Goal: Task Accomplishment & Management: Complete application form

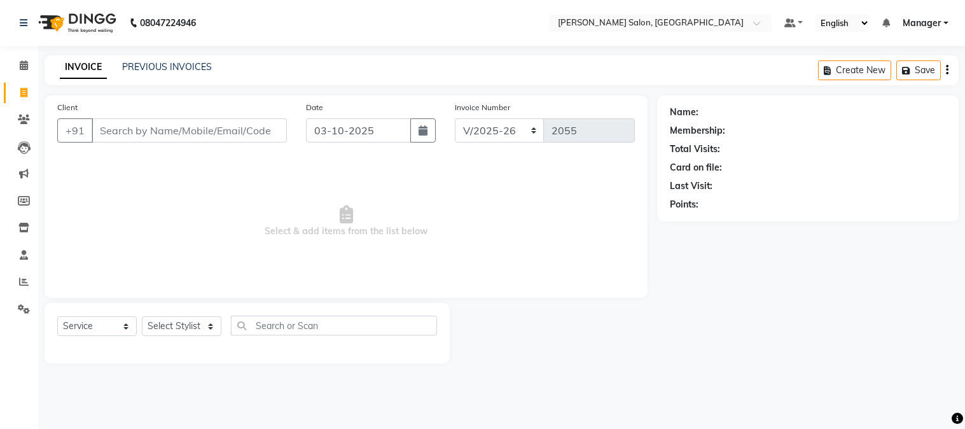
select select "7672"
select select "service"
click at [210, 125] on input "Client" at bounding box center [189, 130] width 195 height 24
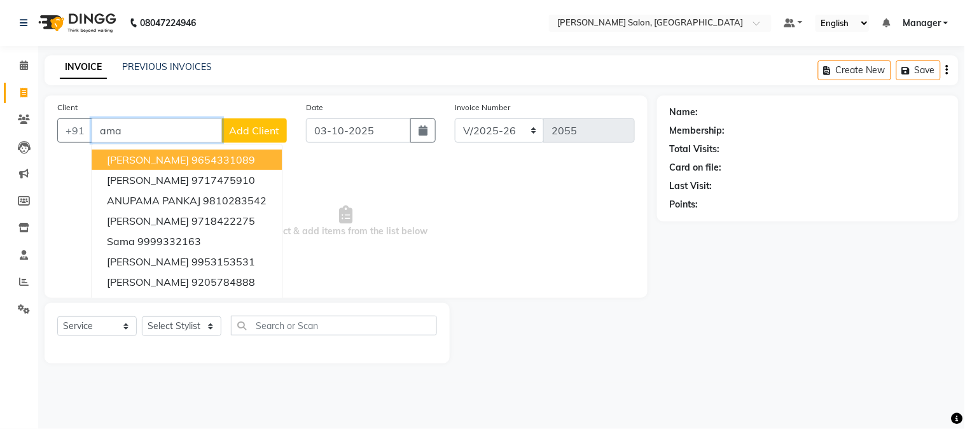
click at [240, 154] on button "[PERSON_NAME] 9654331089" at bounding box center [187, 159] width 190 height 20
type input "9654331089"
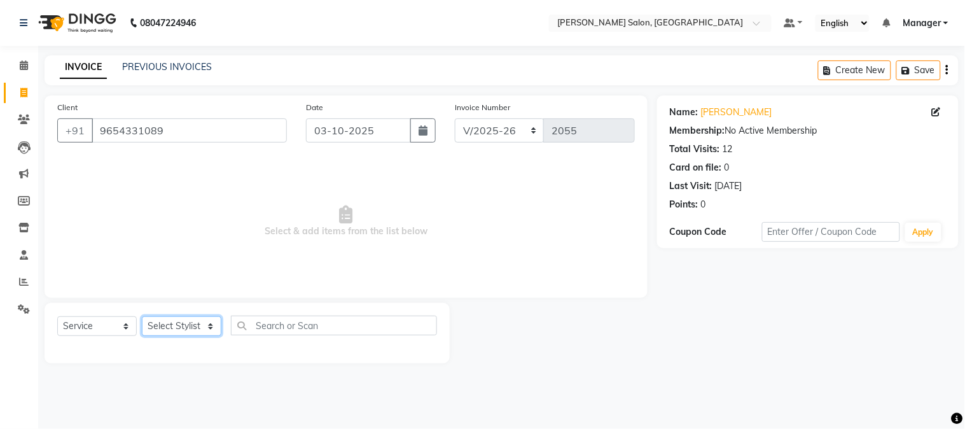
click at [200, 327] on select "Select Stylist [PERSON_NAME] [PERSON_NAME] BUBLEEN COUNTER SALE [PERSON_NAME] K…" at bounding box center [181, 326] width 79 height 20
select select "89507"
click at [142, 317] on select "Select Stylist [PERSON_NAME] [PERSON_NAME] BUBLEEN COUNTER SALE [PERSON_NAME] K…" at bounding box center [181, 326] width 79 height 20
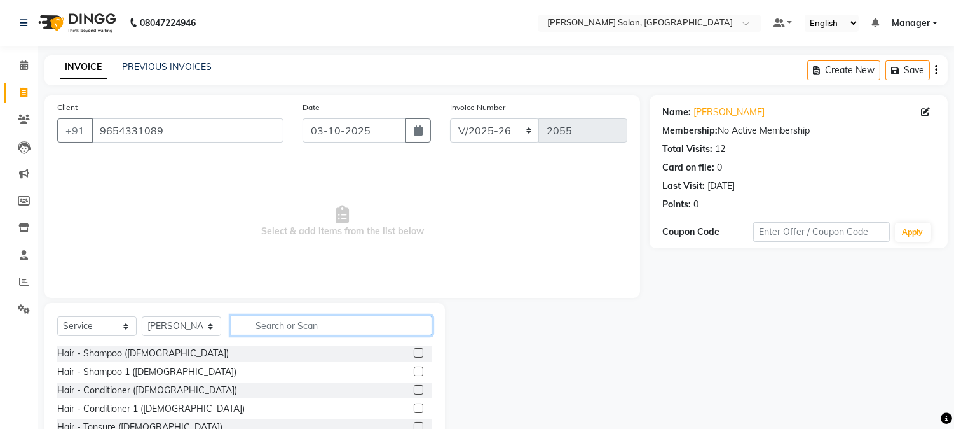
click at [313, 324] on input "text" at bounding box center [332, 325] width 202 height 20
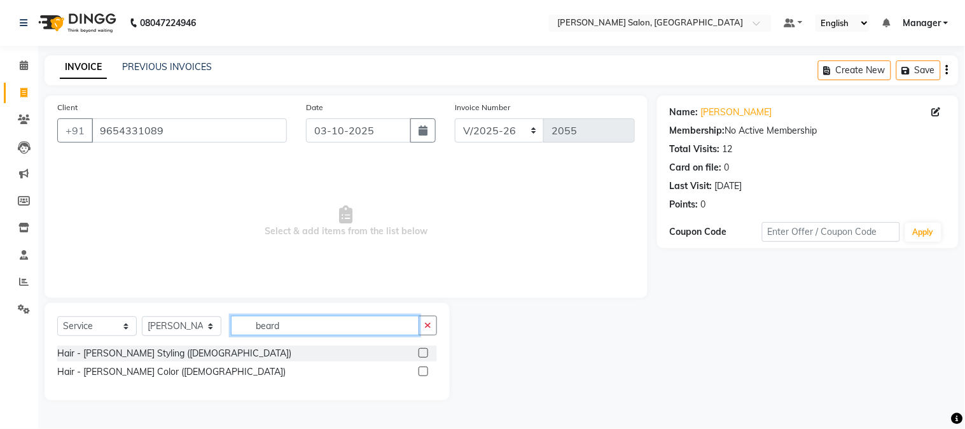
type input "beard"
click at [421, 350] on label at bounding box center [423, 353] width 10 height 10
click at [421, 350] on input "checkbox" at bounding box center [422, 353] width 8 height 8
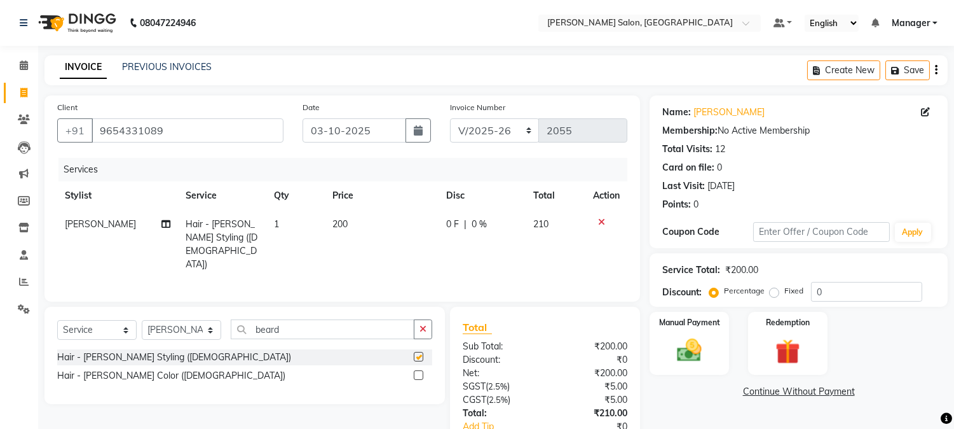
checkbox input "false"
click at [205, 328] on select "Select Stylist [PERSON_NAME] [PERSON_NAME] BUBLEEN COUNTER SALE [PERSON_NAME] K…" at bounding box center [181, 330] width 79 height 20
select select "90802"
click at [142, 320] on select "Select Stylist [PERSON_NAME] [PERSON_NAME] BUBLEEN COUNTER SALE [PERSON_NAME] K…" at bounding box center [181, 330] width 79 height 20
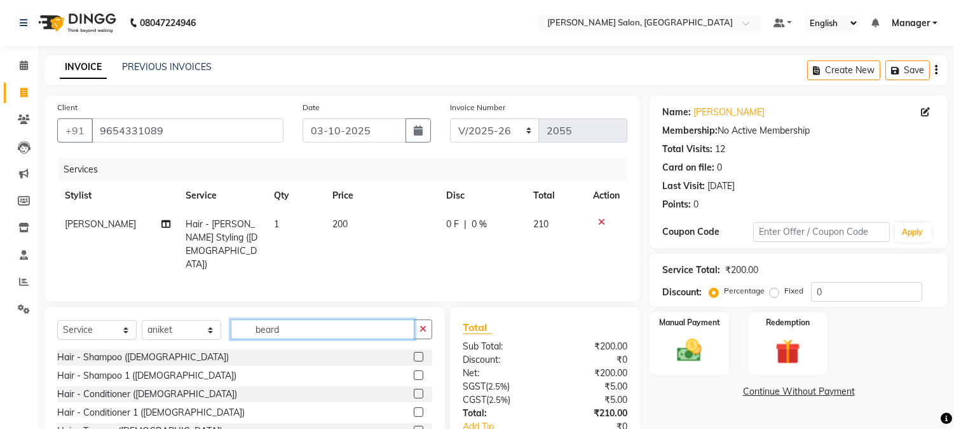
click at [251, 333] on input "beard" at bounding box center [323, 329] width 184 height 20
type input "d"
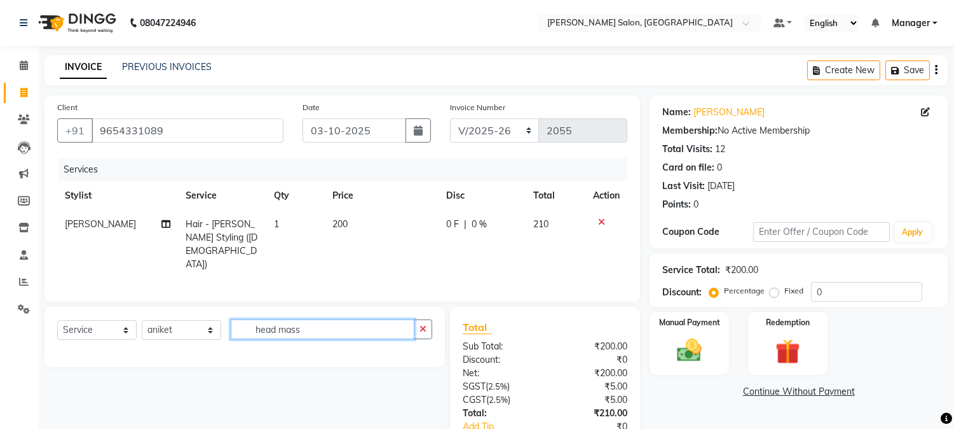
click at [288, 327] on input "head mass" at bounding box center [323, 329] width 184 height 20
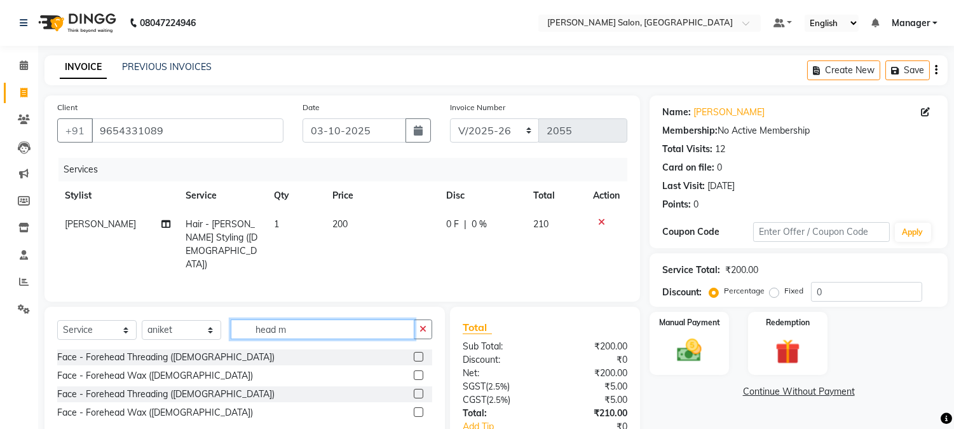
click at [252, 327] on input "head m" at bounding box center [323, 329] width 184 height 20
type input "m"
type input "OI"
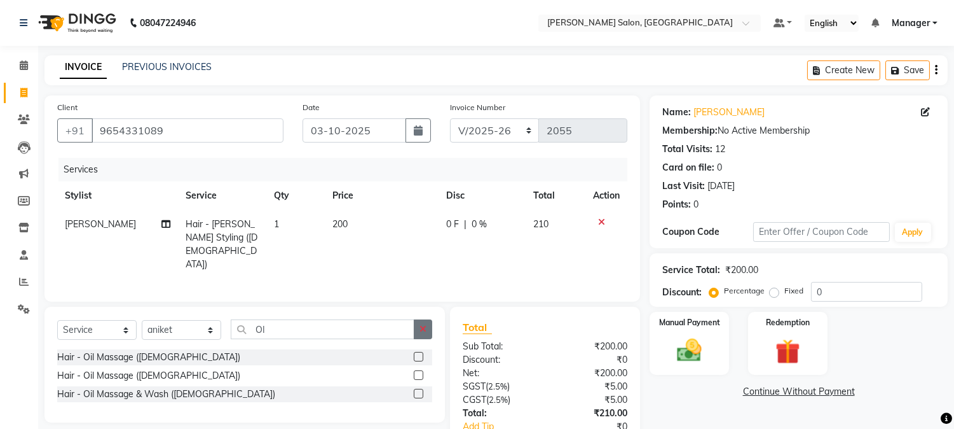
click at [418, 353] on label at bounding box center [419, 357] width 10 height 10
click at [418, 353] on input "checkbox" at bounding box center [418, 357] width 8 height 8
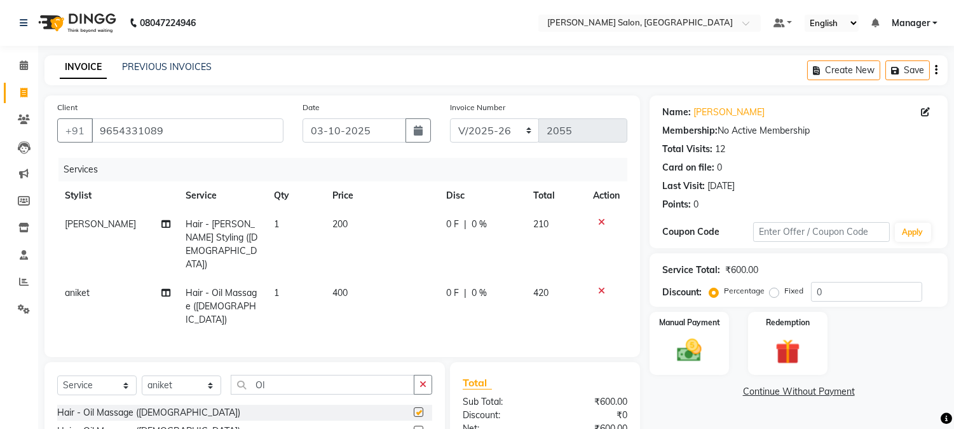
checkbox input "false"
click at [361, 278] on td "400" at bounding box center [382, 305] width 114 height 55
select select "90802"
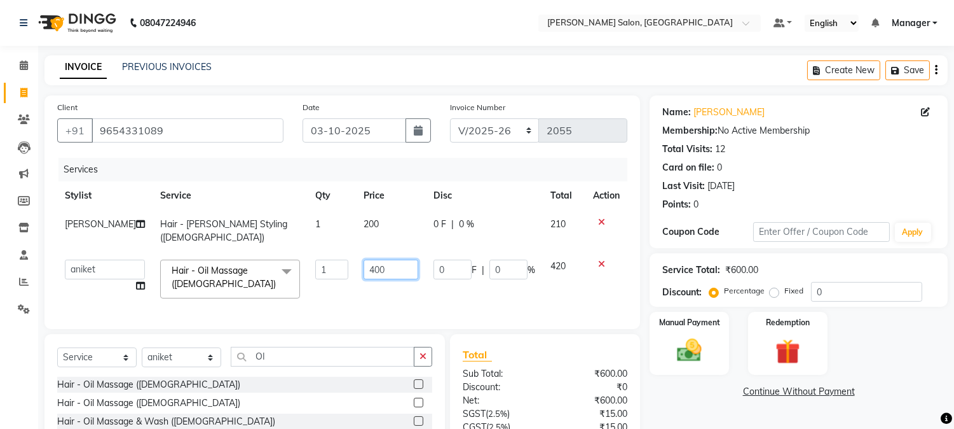
click at [364, 259] on input "400" at bounding box center [391, 269] width 55 height 20
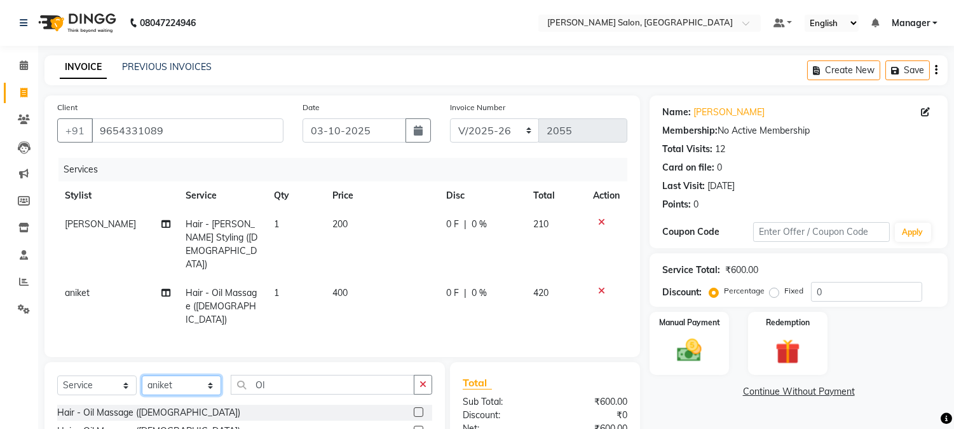
click at [207, 375] on select "Select Stylist [PERSON_NAME] [PERSON_NAME] BUBLEEN COUNTER SALE [PERSON_NAME] K…" at bounding box center [181, 385] width 79 height 20
click at [250, 374] on input "OI" at bounding box center [323, 384] width 184 height 20
type input "I"
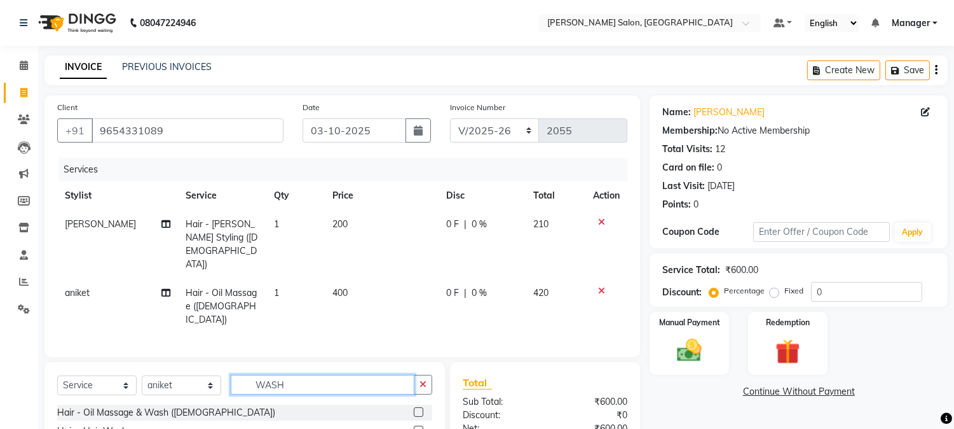
type input "WASH"
click at [415, 425] on div at bounding box center [418, 431] width 8 height 13
click at [418, 425] on label at bounding box center [419, 430] width 10 height 10
click at [418, 427] on input "checkbox" at bounding box center [418, 431] width 8 height 8
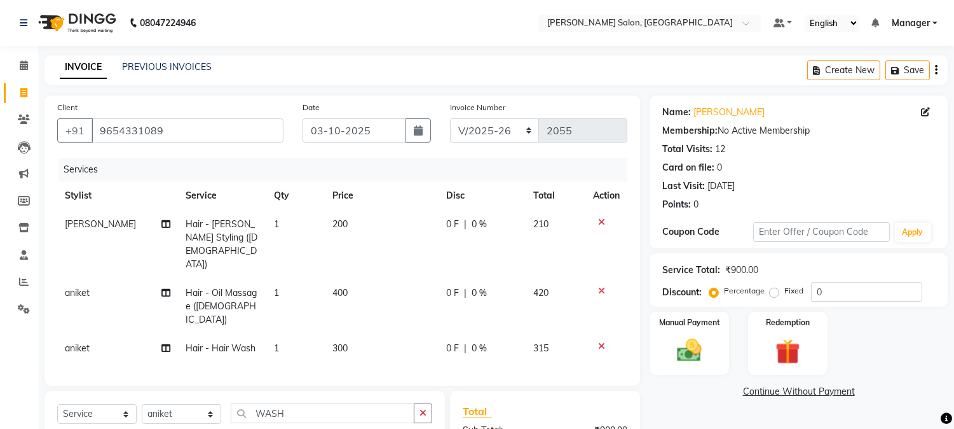
checkbox input "false"
click at [329, 334] on td "300" at bounding box center [382, 348] width 114 height 29
select select "90802"
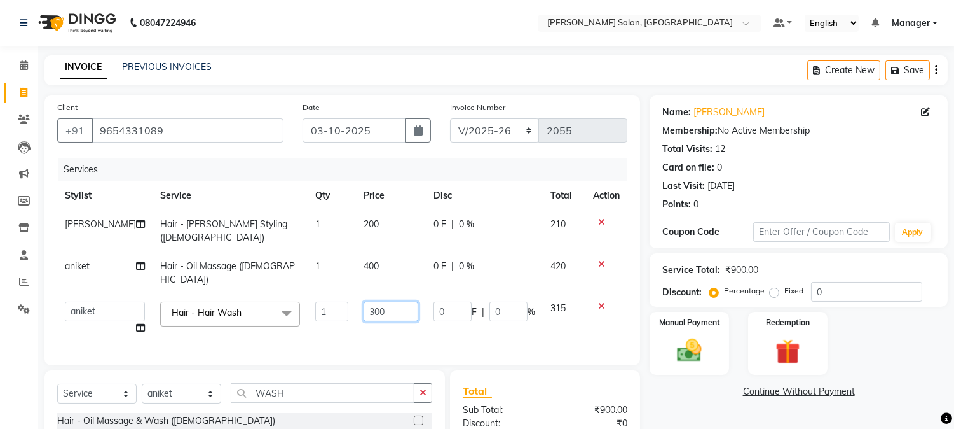
click at [364, 301] on input "300" at bounding box center [391, 311] width 55 height 20
type input "0"
type input "200"
click at [813, 294] on input "0" at bounding box center [866, 292] width 111 height 20
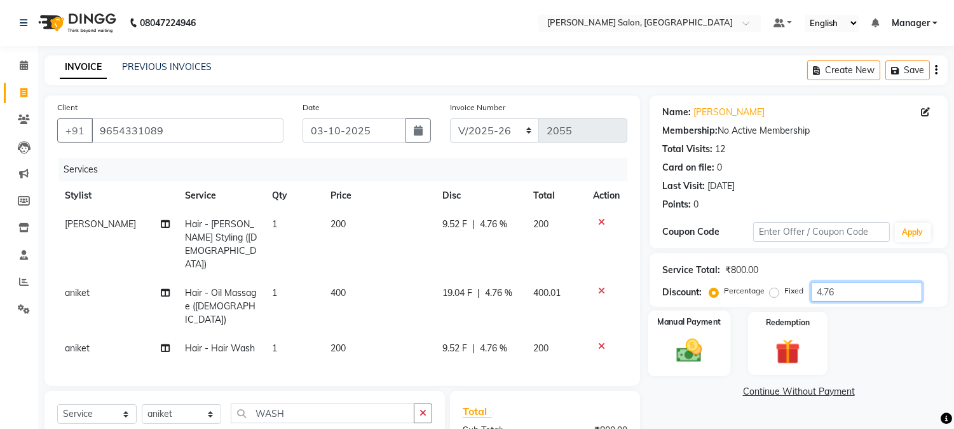
type input "4.76"
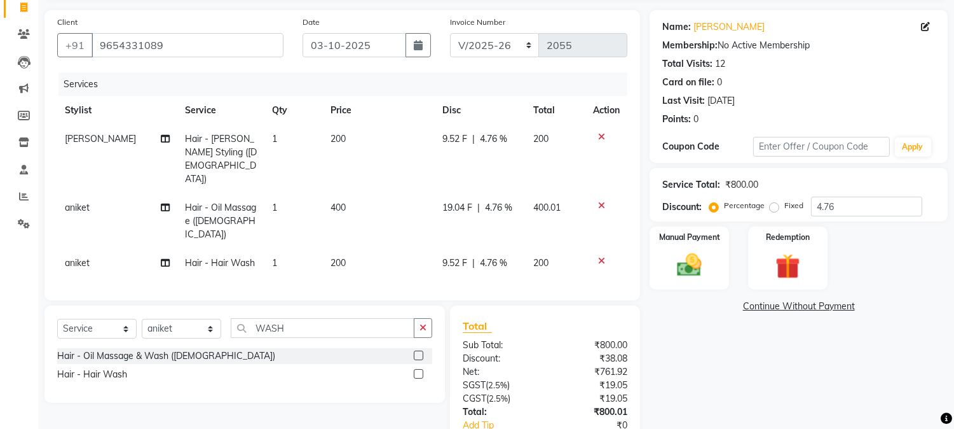
scroll to position [138, 0]
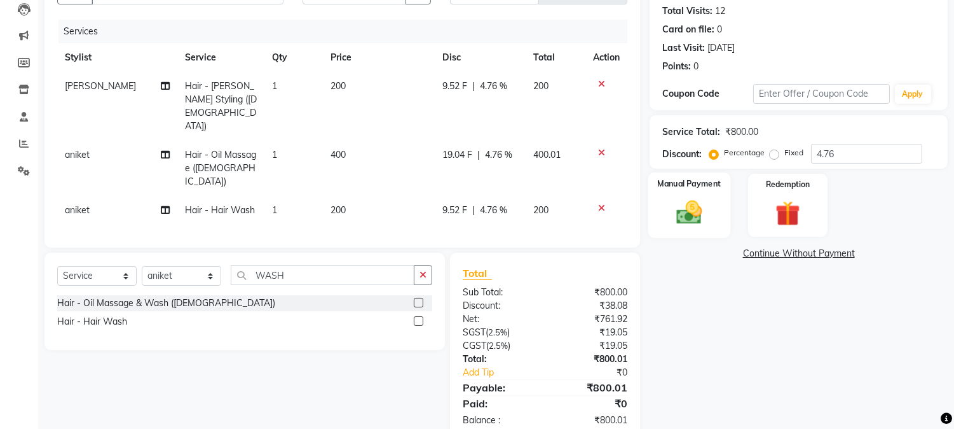
click at [689, 205] on img at bounding box center [690, 213] width 42 height 30
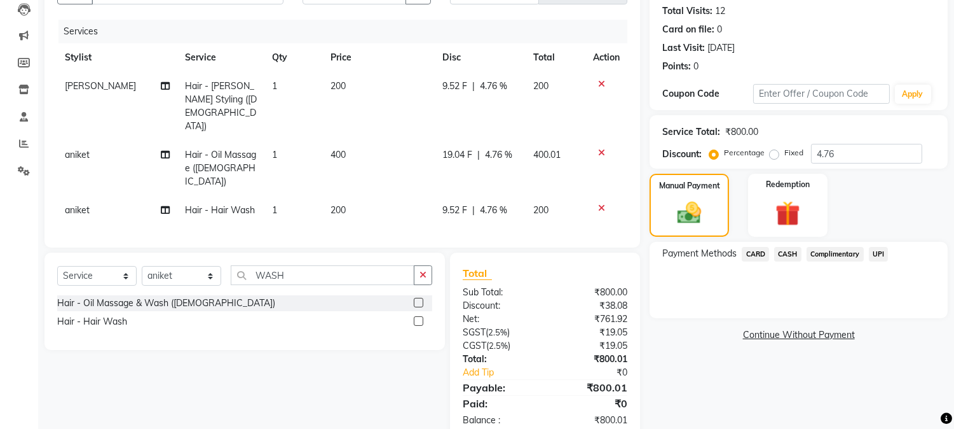
click at [755, 253] on span "CARD" at bounding box center [755, 254] width 27 height 15
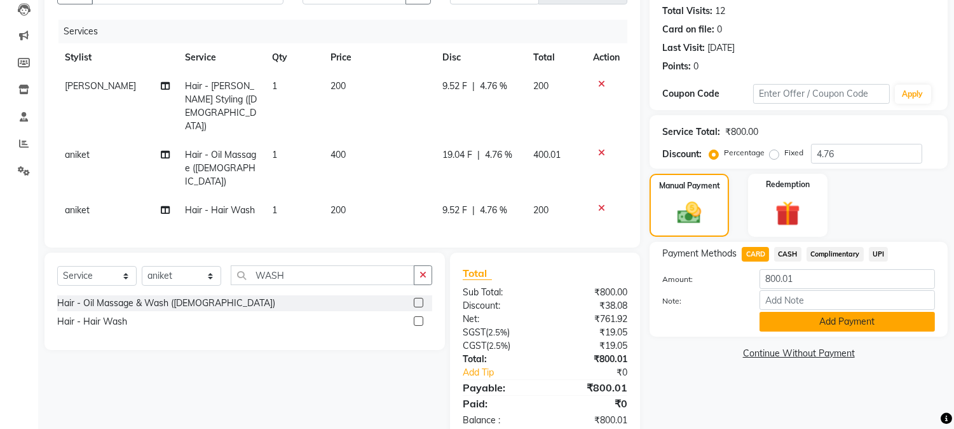
click at [841, 320] on button "Add Payment" at bounding box center [847, 322] width 175 height 20
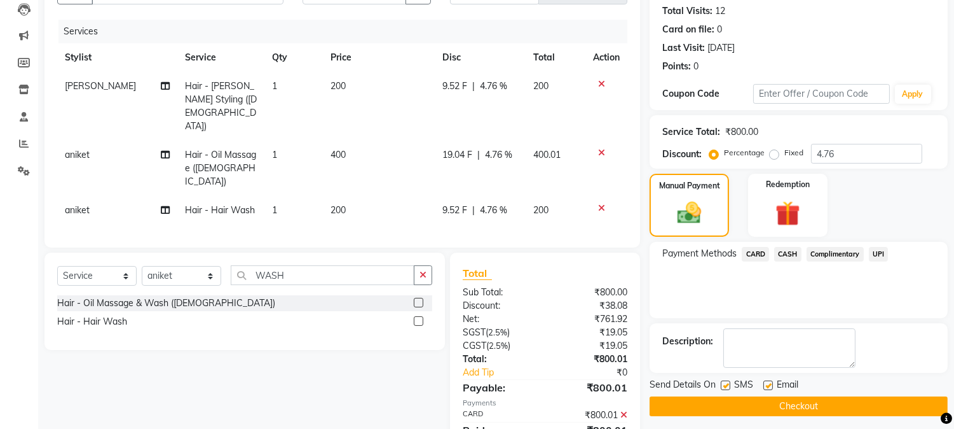
click at [818, 407] on button "Checkout" at bounding box center [799, 406] width 298 height 20
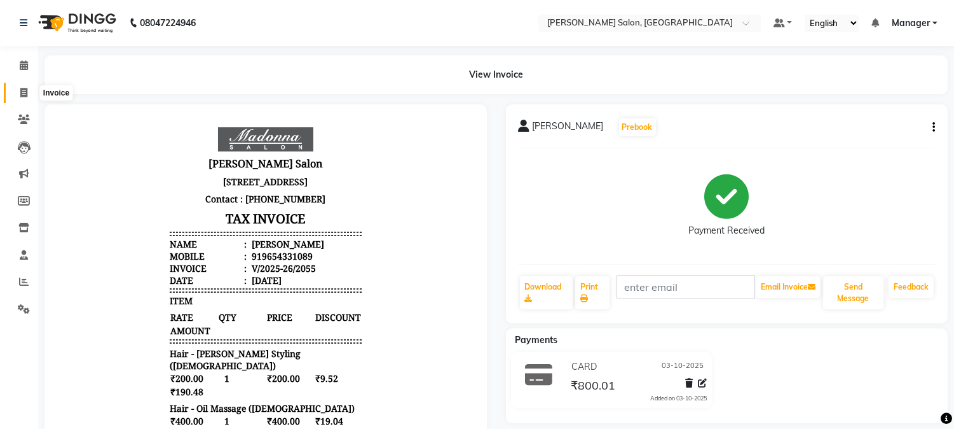
click at [22, 93] on icon at bounding box center [23, 93] width 7 height 10
select select "service"
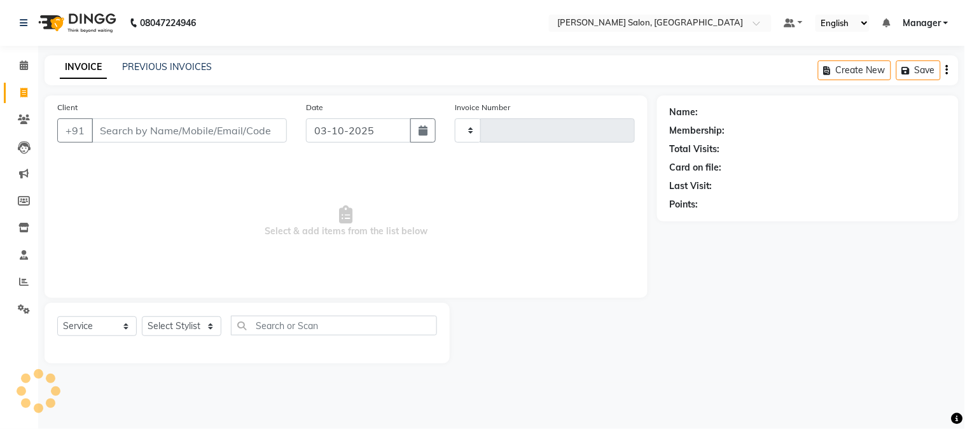
type input "2056"
select select "7672"
click at [240, 132] on input "Client" at bounding box center [189, 130] width 195 height 24
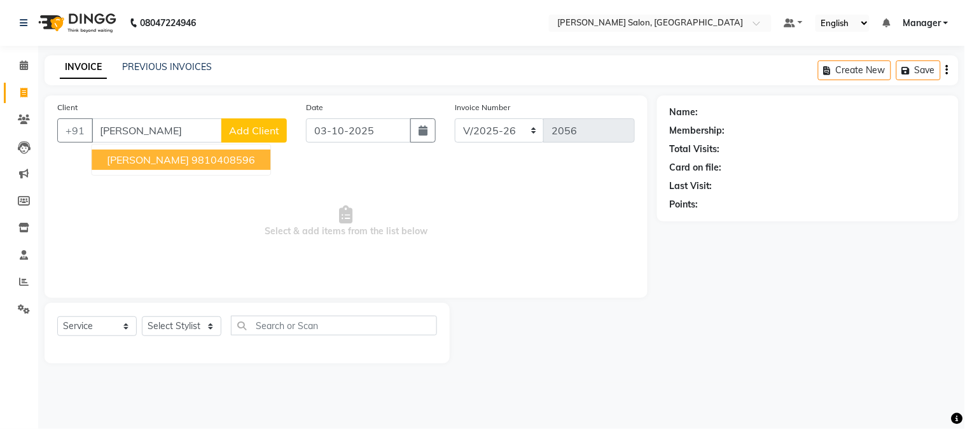
click at [194, 161] on ngb-highlight "9810408596" at bounding box center [223, 159] width 64 height 13
type input "9810408596"
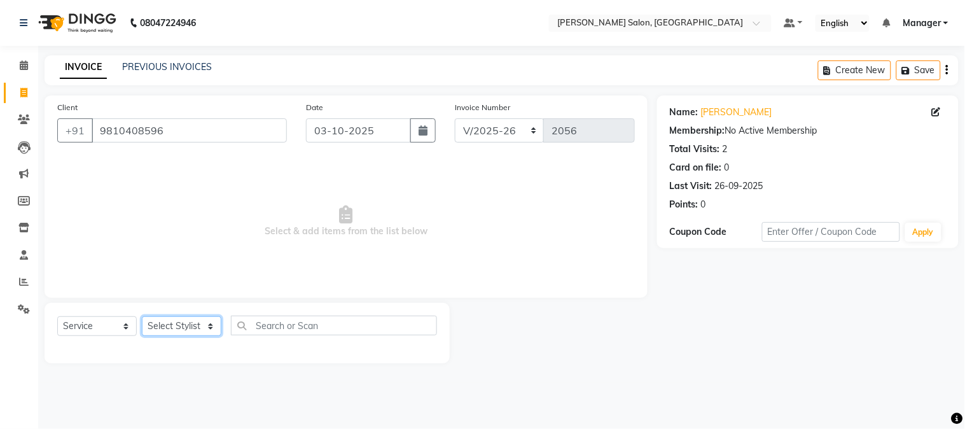
drag, startPoint x: 176, startPoint y: 326, endPoint x: 162, endPoint y: 326, distance: 14.0
click at [162, 326] on select "Select Stylist [PERSON_NAME] [PERSON_NAME] BUBLEEN COUNTER SALE [PERSON_NAME] K…" at bounding box center [181, 326] width 79 height 20
select select "68885"
click at [142, 317] on select "Select Stylist [PERSON_NAME] [PERSON_NAME] BUBLEEN COUNTER SALE [PERSON_NAME] K…" at bounding box center [181, 326] width 79 height 20
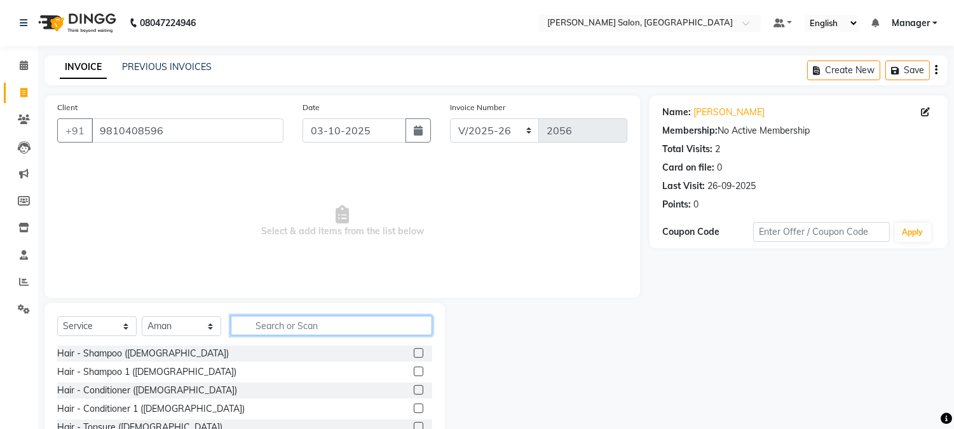
click at [303, 325] on input "text" at bounding box center [332, 325] width 202 height 20
type input "HAIR SPA"
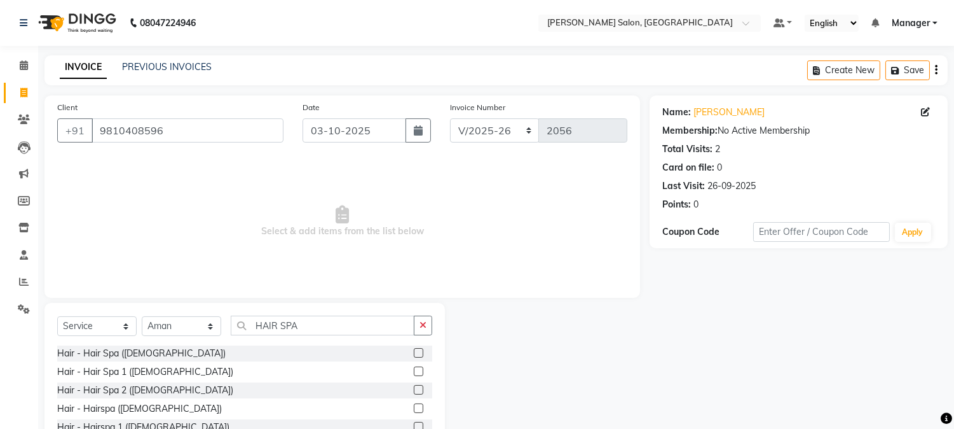
click at [414, 407] on label at bounding box center [419, 408] width 10 height 10
click at [414, 407] on input "checkbox" at bounding box center [418, 408] width 8 height 8
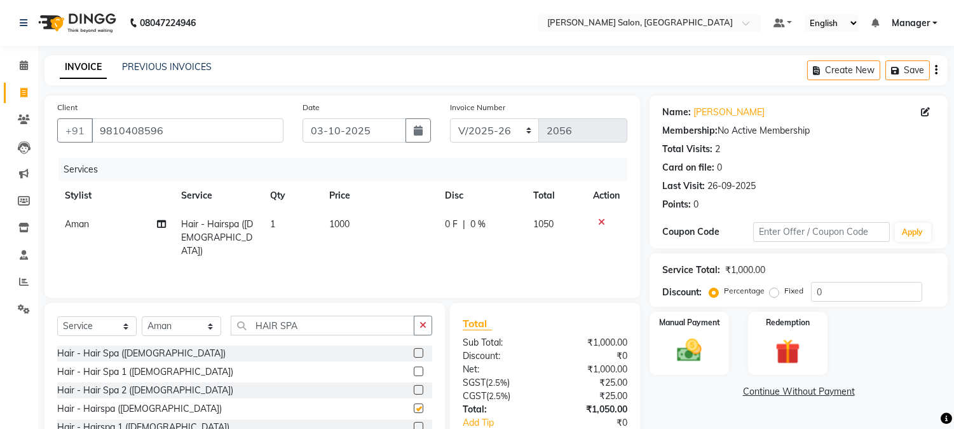
checkbox input "false"
drag, startPoint x: 321, startPoint y: 229, endPoint x: 252, endPoint y: 245, distance: 71.1
click at [252, 245] on td "Hair - Hairspa ([DEMOGRAPHIC_DATA])" at bounding box center [218, 237] width 89 height 55
select select "68885"
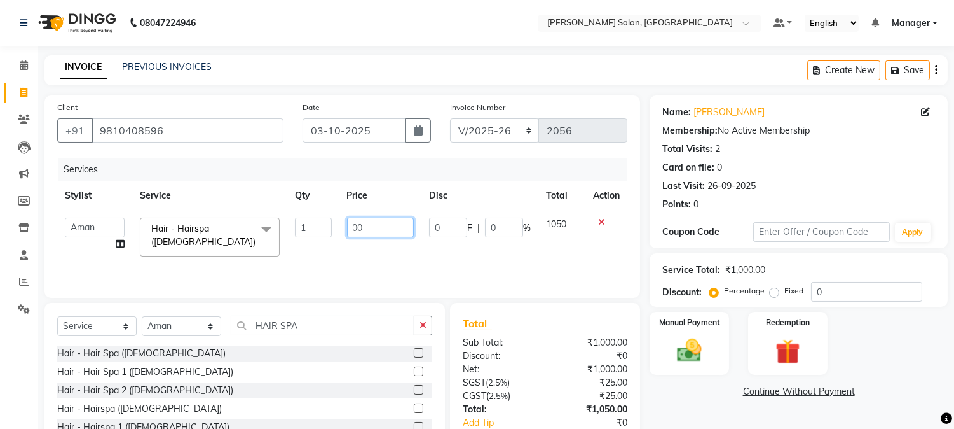
type input "0"
type input "1400"
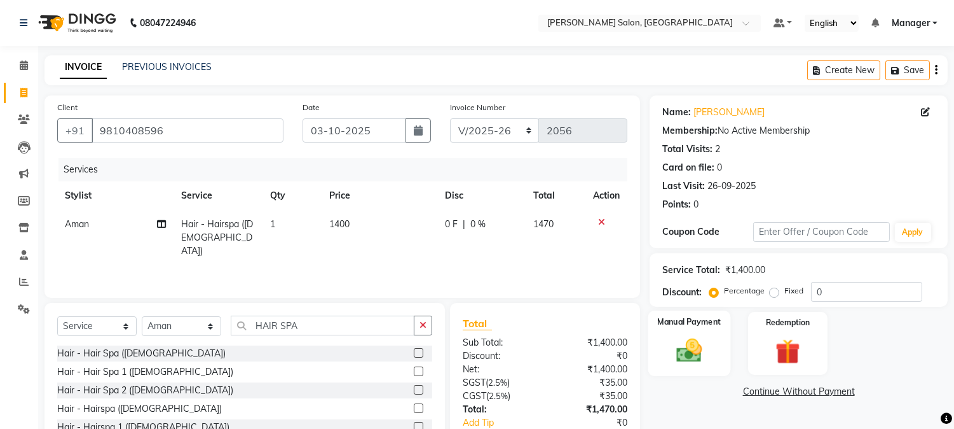
drag, startPoint x: 722, startPoint y: 340, endPoint x: 691, endPoint y: 352, distance: 33.4
click at [691, 352] on img at bounding box center [690, 351] width 42 height 30
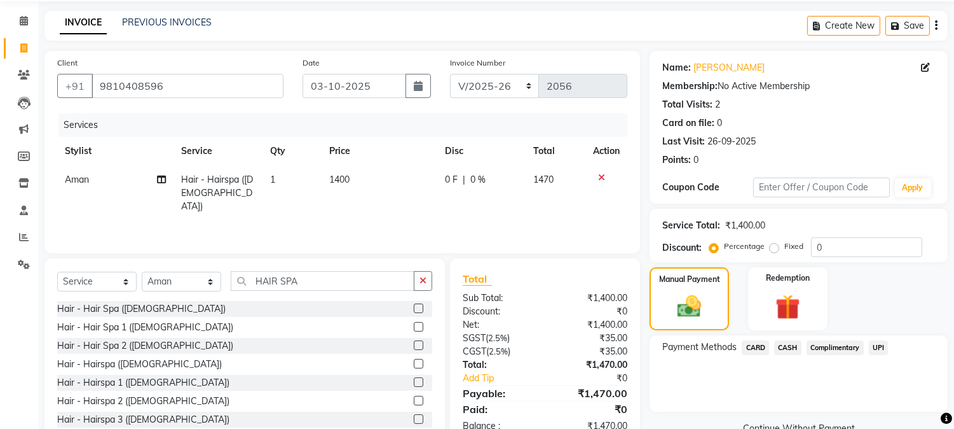
scroll to position [80, 0]
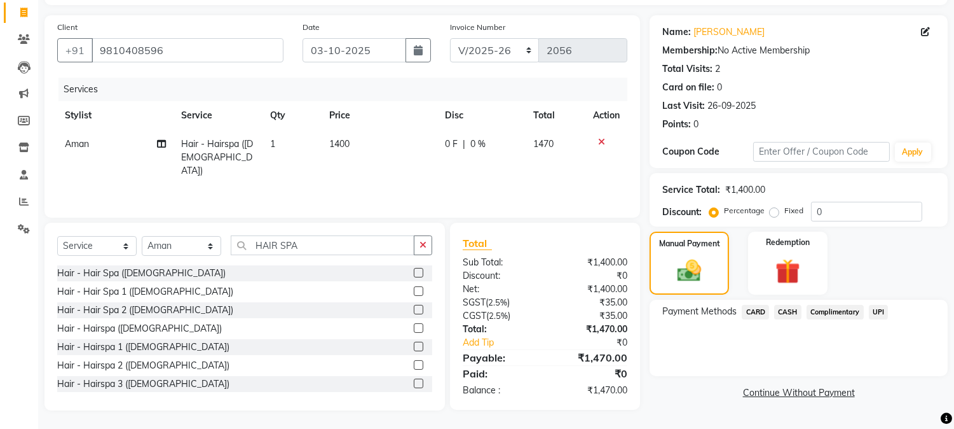
click at [877, 308] on span "UPI" at bounding box center [879, 312] width 20 height 15
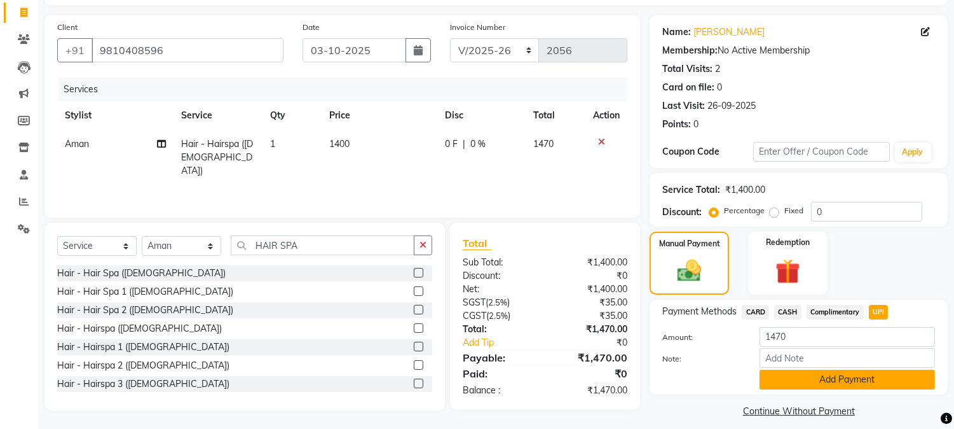
drag, startPoint x: 897, startPoint y: 378, endPoint x: 924, endPoint y: 379, distance: 26.7
click at [924, 379] on button "Add Payment" at bounding box center [847, 379] width 175 height 20
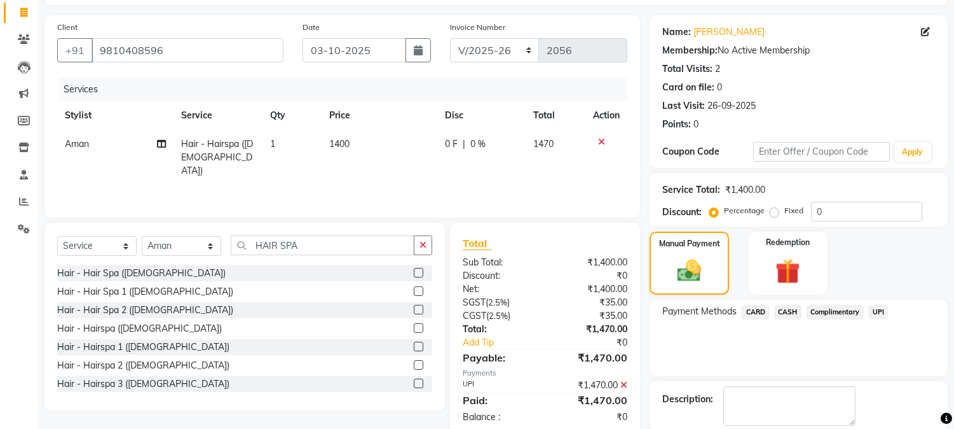
drag, startPoint x: 963, startPoint y: 387, endPoint x: 690, endPoint y: 354, distance: 274.0
click at [691, 355] on div "Payment Methods CARD CASH Complimentary UPI" at bounding box center [799, 337] width 298 height 76
drag, startPoint x: 963, startPoint y: 396, endPoint x: 687, endPoint y: 351, distance: 279.6
click at [687, 351] on div "Payment Methods CARD CASH Complimentary UPI" at bounding box center [799, 337] width 298 height 76
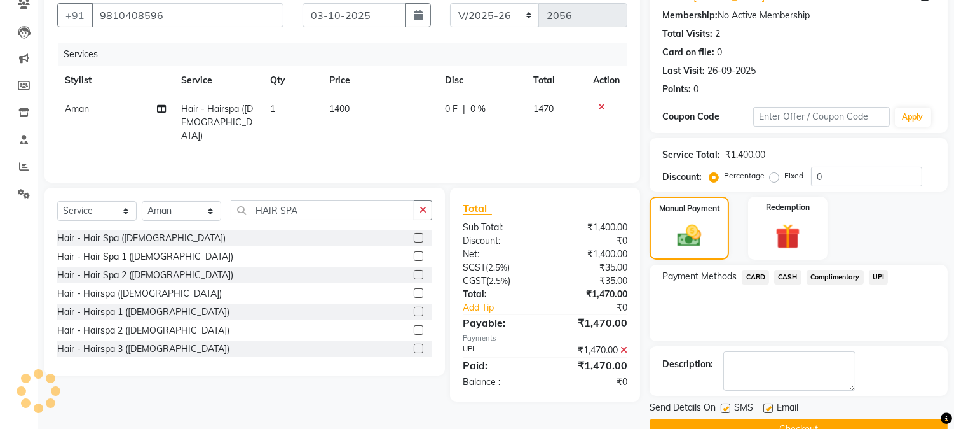
scroll to position [143, 0]
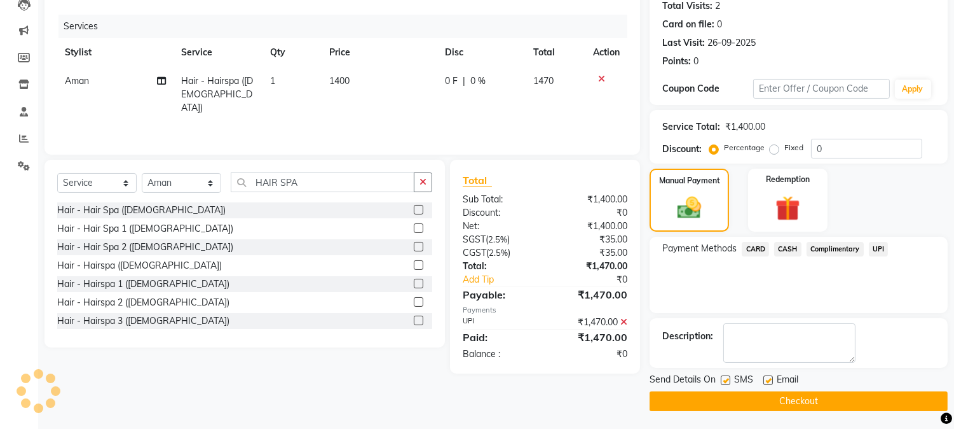
click at [926, 406] on button "Checkout" at bounding box center [799, 401] width 298 height 20
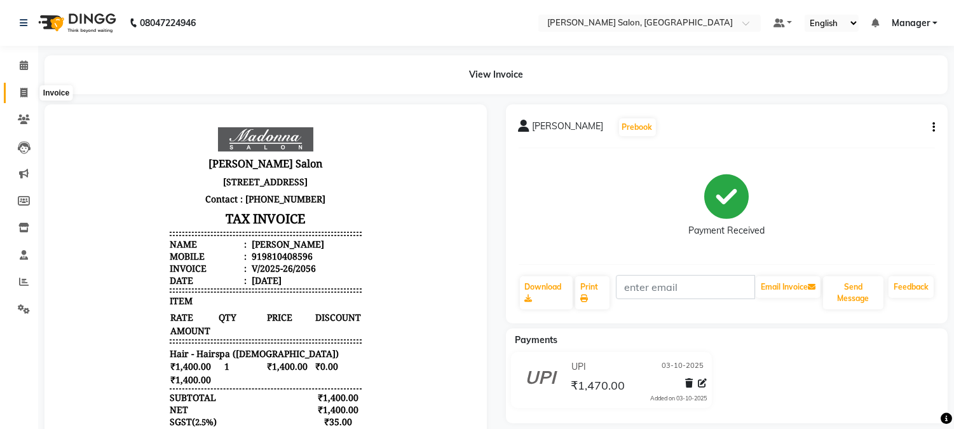
click at [22, 92] on icon at bounding box center [23, 93] width 7 height 10
select select "service"
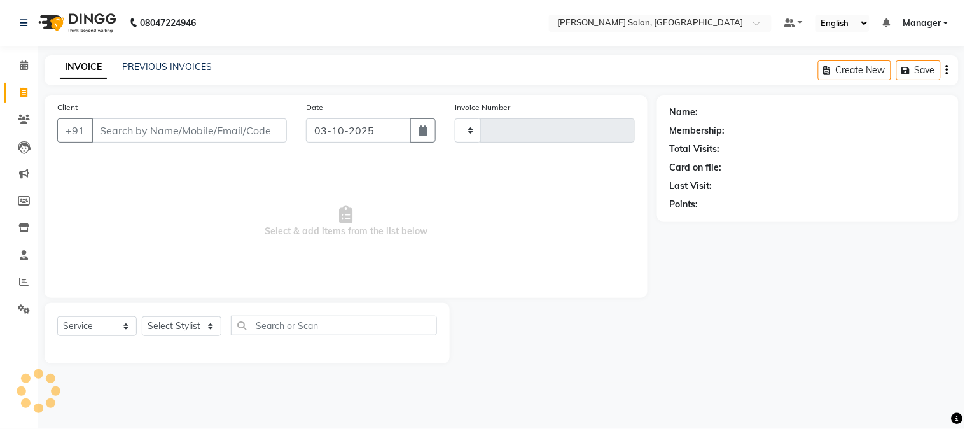
type input "2057"
select select "7672"
click at [236, 132] on input "Client" at bounding box center [189, 130] width 195 height 24
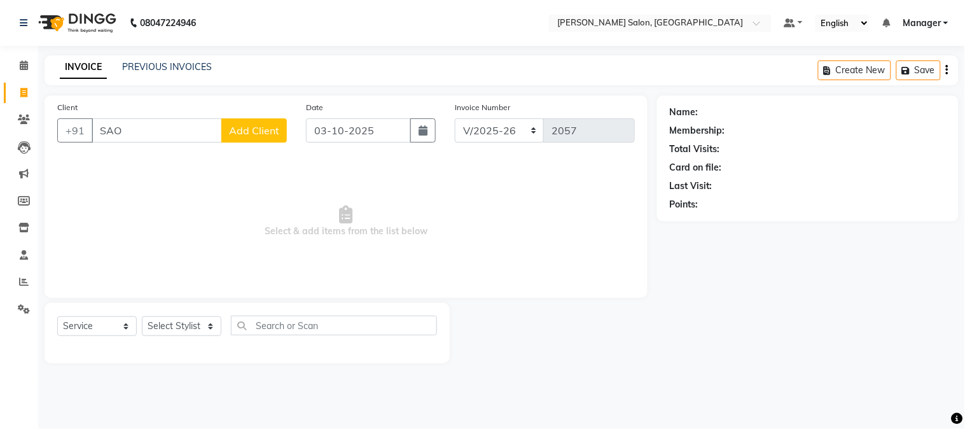
click at [106, 131] on input "SAO" at bounding box center [157, 130] width 130 height 24
type input "S"
click at [92, 131] on input "S" at bounding box center [189, 130] width 195 height 24
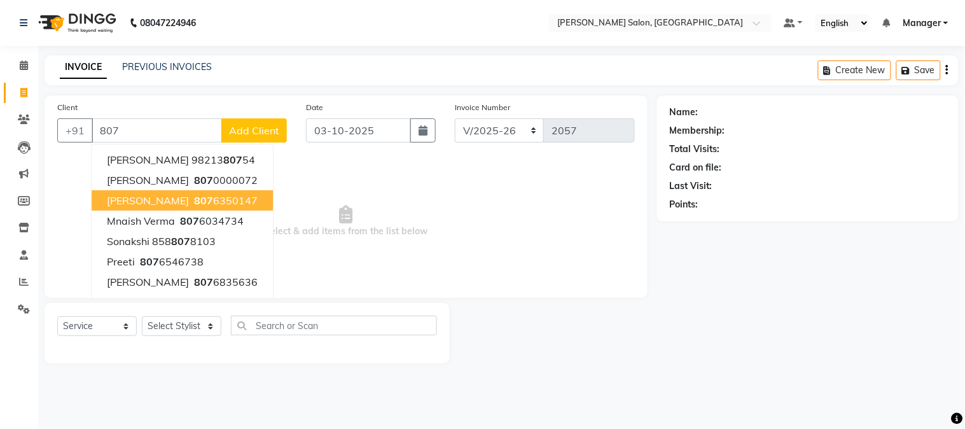
drag, startPoint x: 252, startPoint y: 197, endPoint x: 226, endPoint y: 199, distance: 25.5
drag, startPoint x: 226, startPoint y: 199, endPoint x: 191, endPoint y: 201, distance: 35.0
drag, startPoint x: 191, startPoint y: 201, endPoint x: 83, endPoint y: 149, distance: 120.0
click at [83, 149] on div "Client +91 [GEOGRAPHIC_DATA][PERSON_NAME] 98213 807 54 [PERSON_NAME] 807 000007…" at bounding box center [172, 126] width 249 height 52
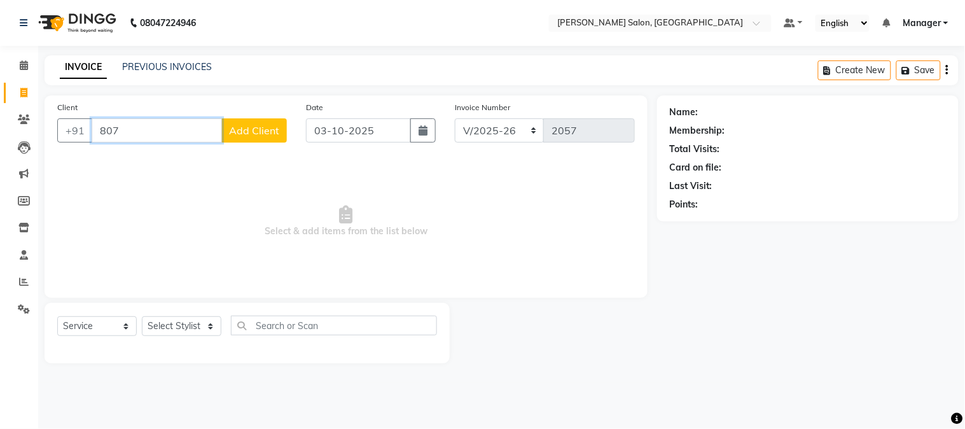
click at [153, 126] on input "807" at bounding box center [157, 130] width 130 height 24
click at [98, 132] on input "807" at bounding box center [157, 130] width 130 height 24
click at [141, 130] on input "807" at bounding box center [157, 130] width 130 height 24
click at [134, 135] on input "807" at bounding box center [157, 130] width 130 height 24
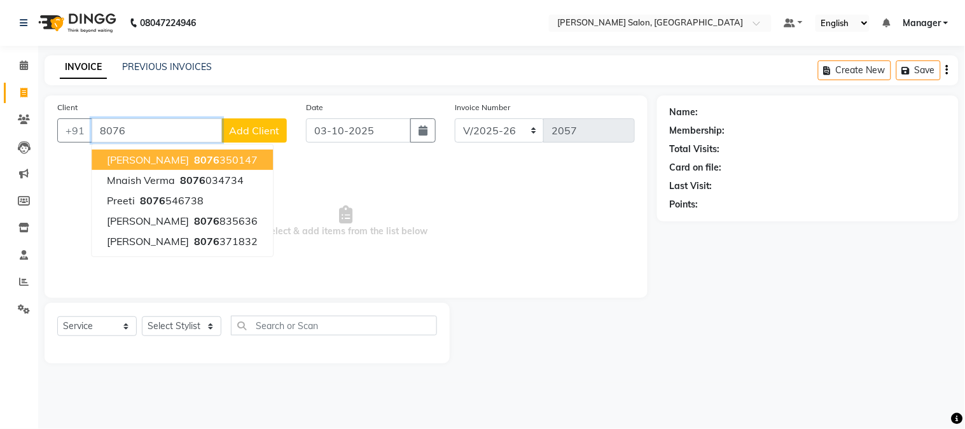
click at [234, 153] on ngb-highlight "8076 350147" at bounding box center [224, 159] width 66 height 13
type input "8076350147"
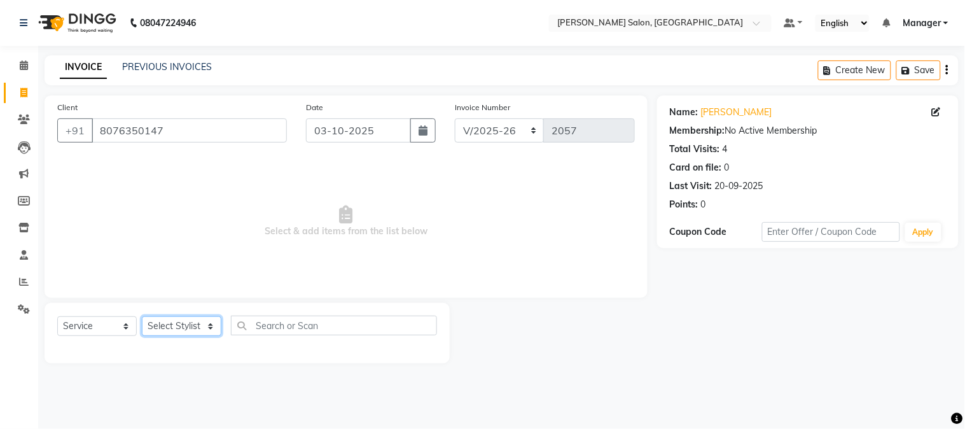
click at [198, 331] on select "Select Stylist [PERSON_NAME] [PERSON_NAME] BUBLEEN COUNTER SALE [PERSON_NAME] K…" at bounding box center [181, 326] width 79 height 20
select select "90314"
click at [142, 317] on select "Select Stylist [PERSON_NAME] [PERSON_NAME] BUBLEEN COUNTER SALE [PERSON_NAME] K…" at bounding box center [181, 326] width 79 height 20
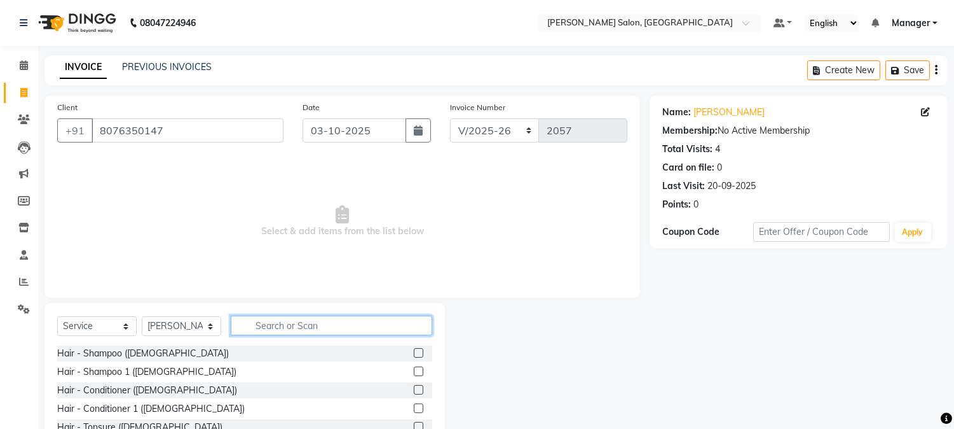
click at [288, 321] on input "text" at bounding box center [332, 325] width 202 height 20
type input "HAIR CU"
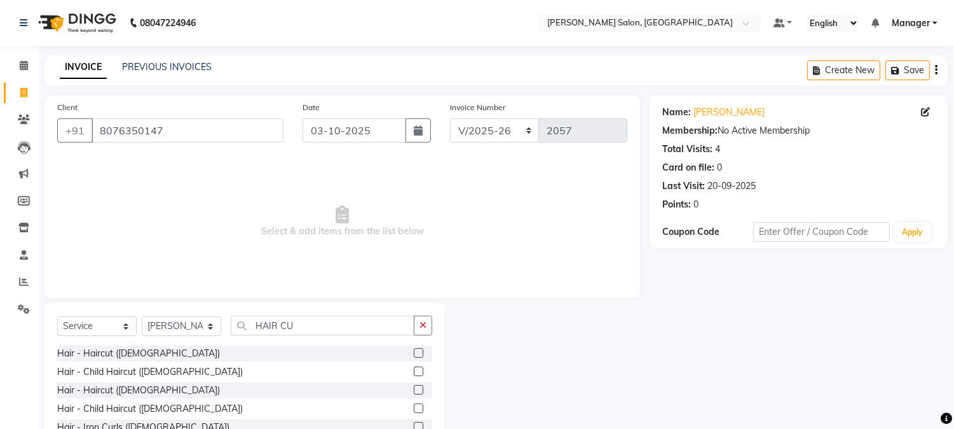
click at [418, 350] on label at bounding box center [419, 353] width 10 height 10
click at [418, 350] on input "checkbox" at bounding box center [418, 353] width 8 height 8
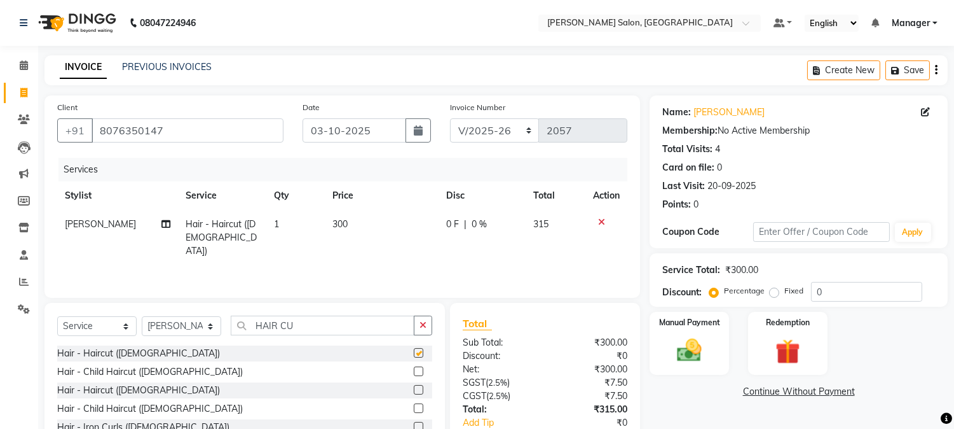
checkbox input "false"
click at [208, 327] on select "Select Stylist [PERSON_NAME] [PERSON_NAME] BUBLEEN COUNTER SALE [PERSON_NAME] K…" at bounding box center [181, 326] width 79 height 20
select select "72505"
click at [142, 317] on select "Select Stylist [PERSON_NAME] [PERSON_NAME] BUBLEEN COUNTER SALE [PERSON_NAME] K…" at bounding box center [181, 326] width 79 height 20
click at [251, 326] on input "HAIR CU" at bounding box center [323, 325] width 184 height 20
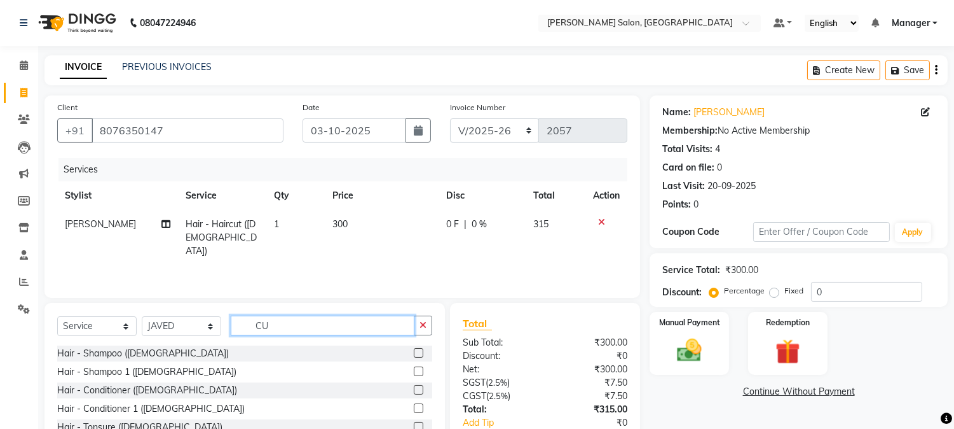
type input "U"
type input "HAIR CUT"
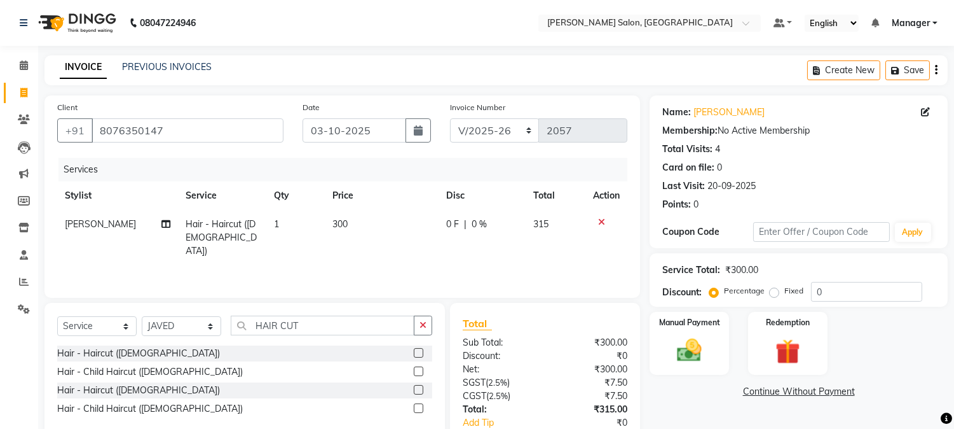
click at [418, 352] on label at bounding box center [419, 353] width 10 height 10
click at [418, 352] on input "checkbox" at bounding box center [418, 353] width 8 height 8
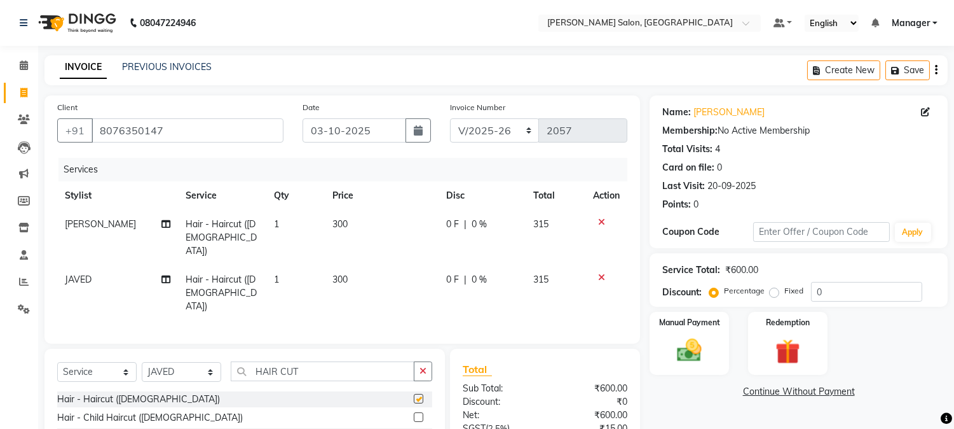
checkbox input "false"
click at [816, 291] on input "0" at bounding box center [866, 292] width 111 height 20
type input "4.76"
drag, startPoint x: 717, startPoint y: 350, endPoint x: 693, endPoint y: 353, distance: 23.7
click at [693, 353] on img at bounding box center [690, 351] width 42 height 30
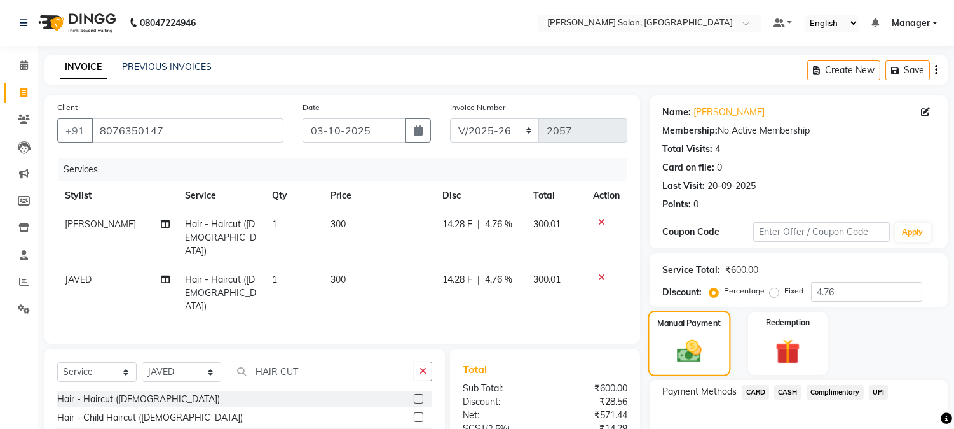
drag, startPoint x: 964, startPoint y: 354, endPoint x: 687, endPoint y: 359, distance: 277.3
drag, startPoint x: 687, startPoint y: 359, endPoint x: 712, endPoint y: 354, distance: 25.9
click at [712, 354] on div "Manual Payment" at bounding box center [690, 342] width 83 height 65
drag, startPoint x: 958, startPoint y: 345, endPoint x: 696, endPoint y: 361, distance: 262.4
drag, startPoint x: 699, startPoint y: 362, endPoint x: 876, endPoint y: 390, distance: 178.9
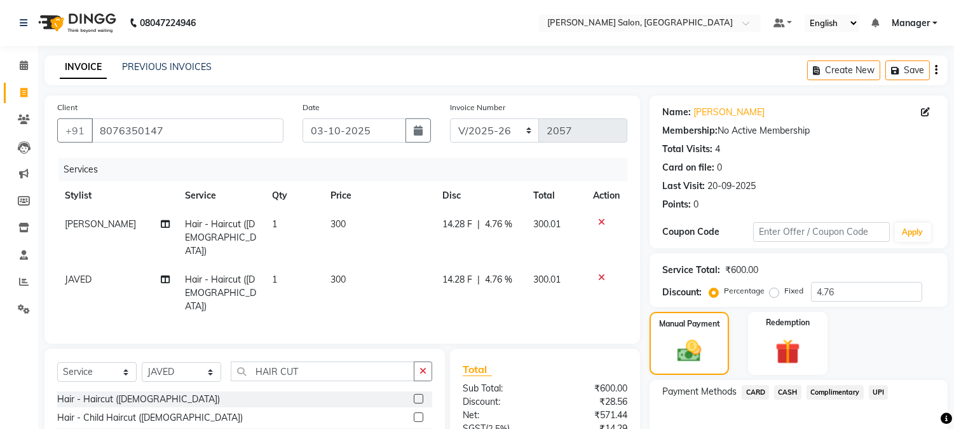
drag, startPoint x: 881, startPoint y: 388, endPoint x: 931, endPoint y: 354, distance: 60.8
click at [931, 354] on div "Manual Payment Redemption" at bounding box center [798, 343] width 317 height 63
click at [877, 391] on span "UPI" at bounding box center [879, 392] width 20 height 15
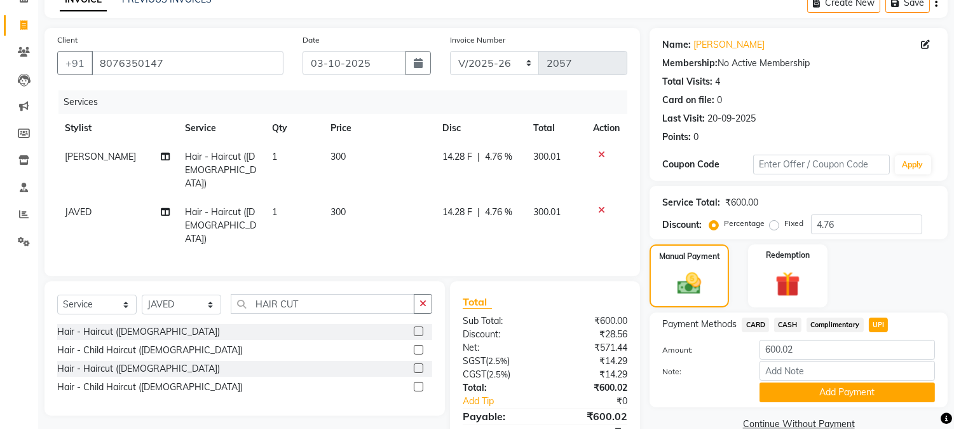
scroll to position [109, 0]
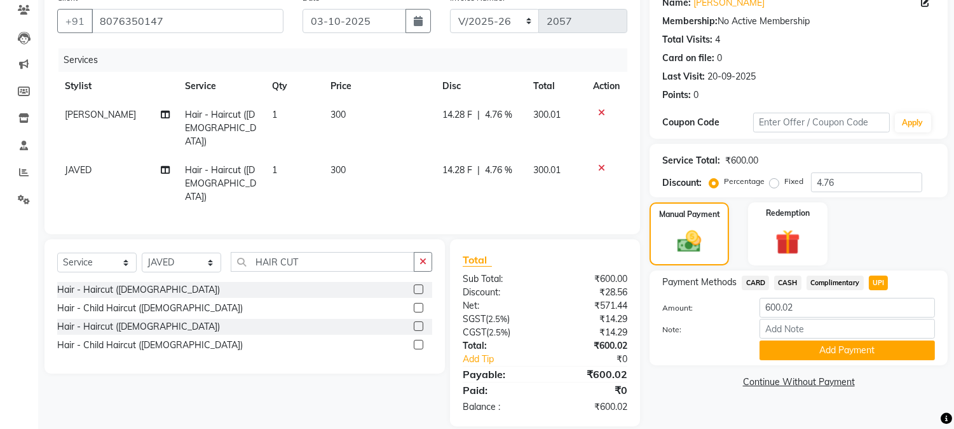
click at [903, 345] on button "Add Payment" at bounding box center [847, 350] width 175 height 20
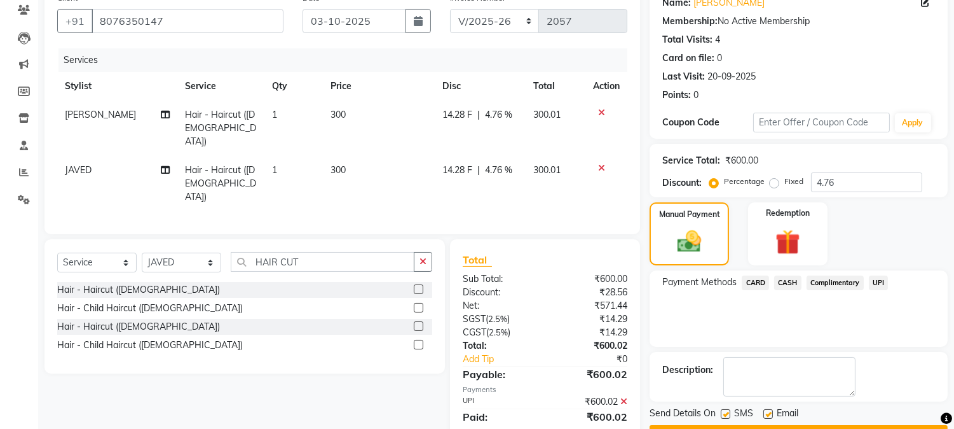
drag, startPoint x: 963, startPoint y: 404, endPoint x: 664, endPoint y: 334, distance: 307.0
click at [664, 334] on div "Payment Methods CARD CASH Complimentary UPI" at bounding box center [799, 308] width 298 height 76
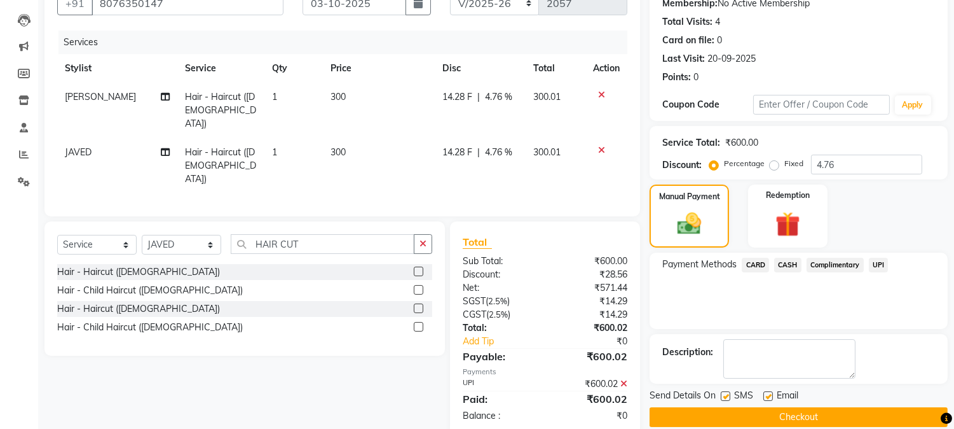
scroll to position [143, 0]
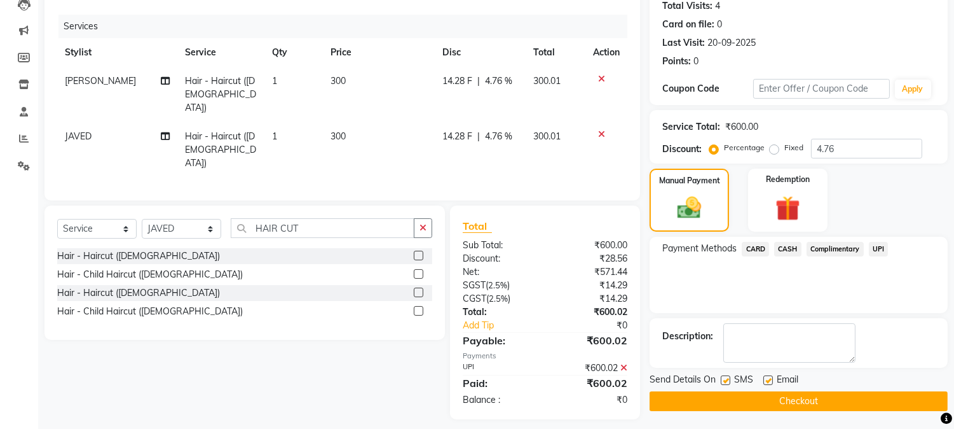
click at [919, 402] on button "Checkout" at bounding box center [799, 401] width 298 height 20
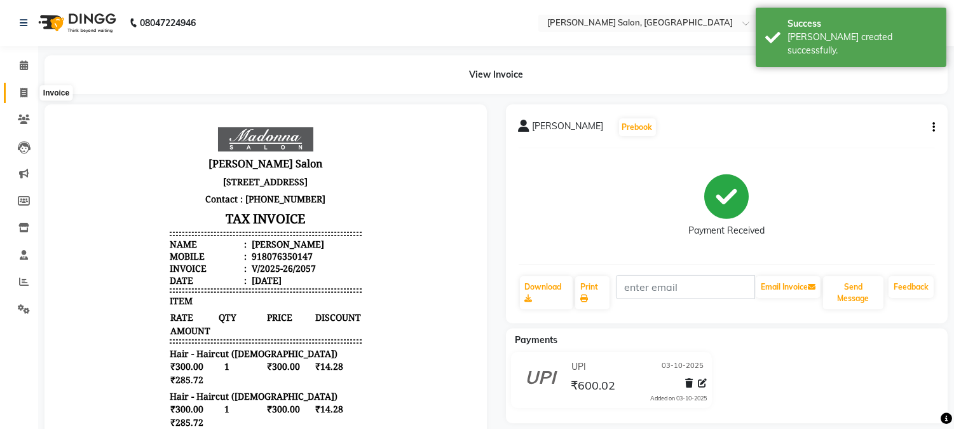
click at [22, 92] on icon at bounding box center [23, 93] width 7 height 10
select select "7672"
select select "service"
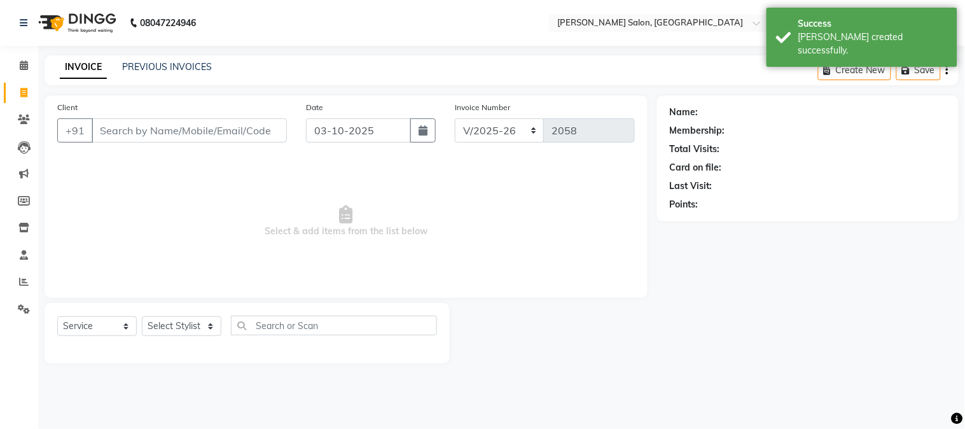
click at [99, 126] on input "Client" at bounding box center [189, 130] width 195 height 24
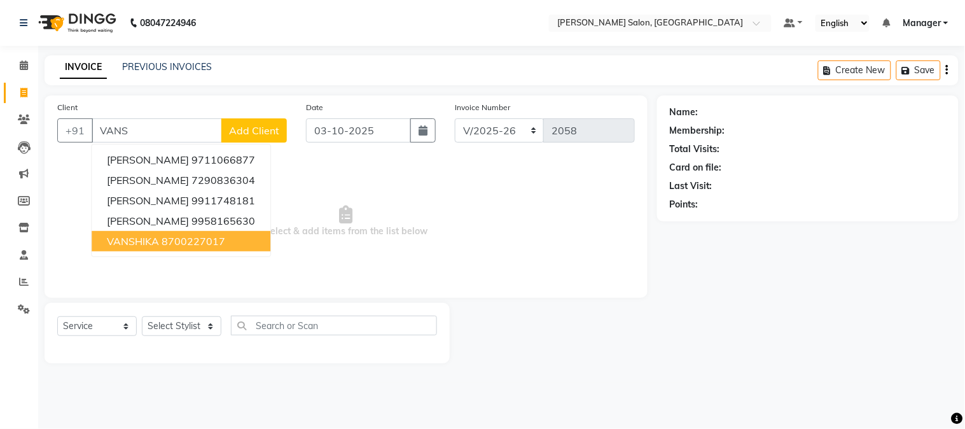
click at [212, 244] on ngb-highlight "8700227017" at bounding box center [193, 241] width 64 height 13
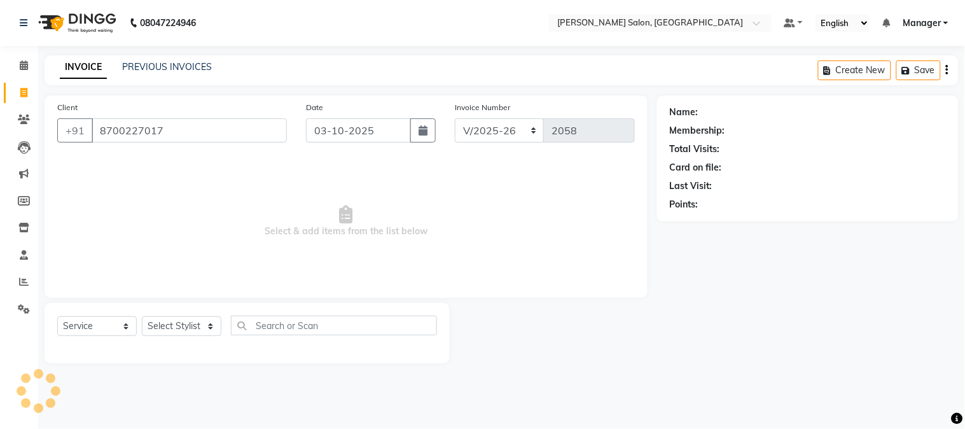
type input "8700227017"
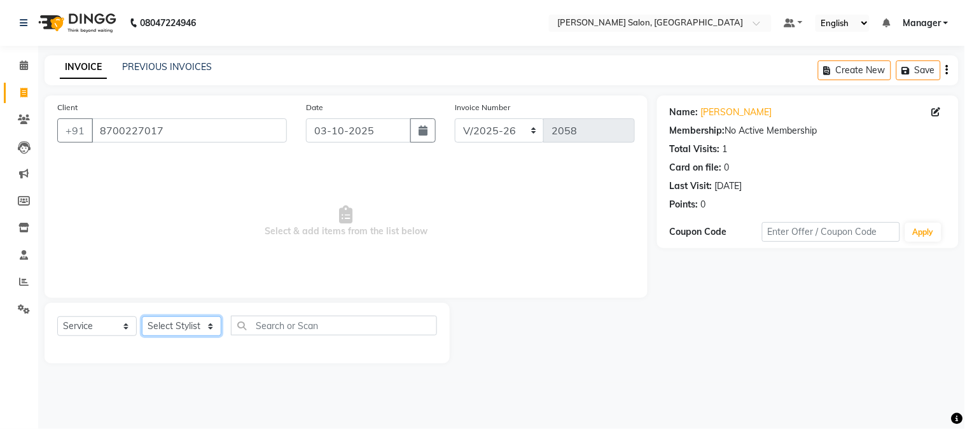
click at [197, 326] on select "Select Stylist [PERSON_NAME] [PERSON_NAME] BUBLEEN COUNTER SALE [PERSON_NAME] K…" at bounding box center [181, 326] width 79 height 20
select select "68883"
click at [142, 317] on select "Select Stylist [PERSON_NAME] [PERSON_NAME] BUBLEEN COUNTER SALE [PERSON_NAME] K…" at bounding box center [181, 326] width 79 height 20
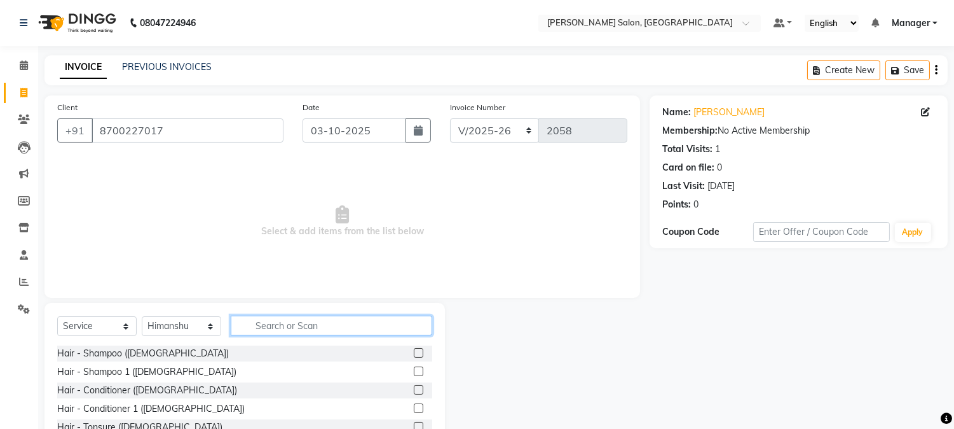
click at [280, 326] on input "text" at bounding box center [332, 325] width 202 height 20
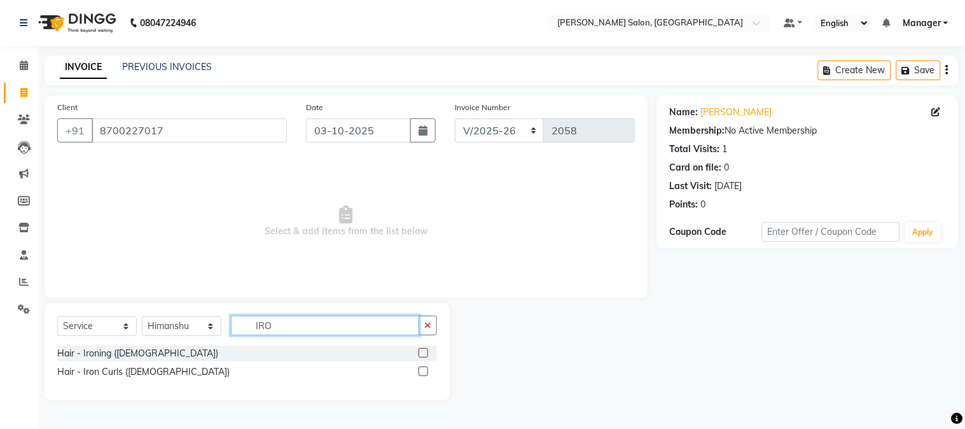
type input "IRO"
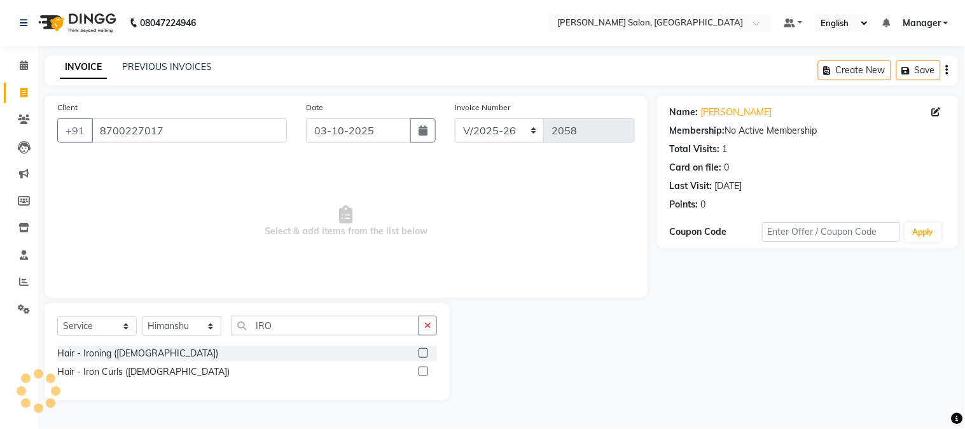
click at [422, 351] on label at bounding box center [423, 353] width 10 height 10
click at [422, 351] on input "checkbox" at bounding box center [422, 353] width 8 height 8
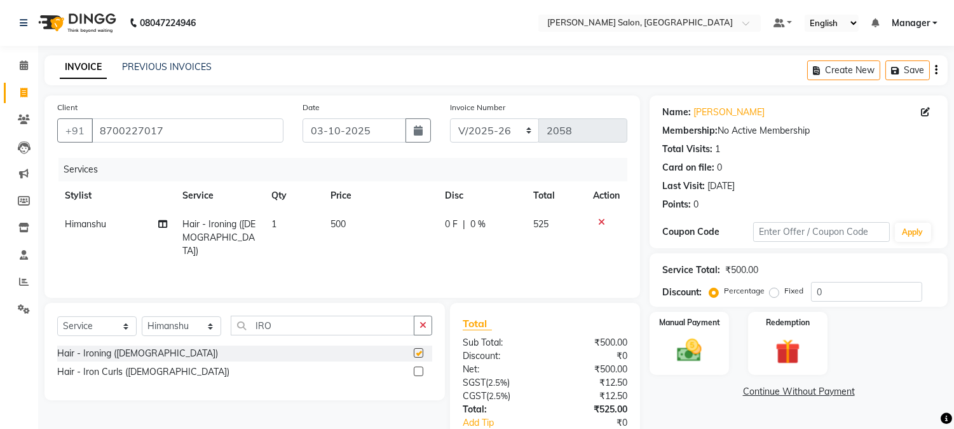
checkbox input "false"
click at [318, 231] on td "1" at bounding box center [293, 237] width 59 height 55
select select "68883"
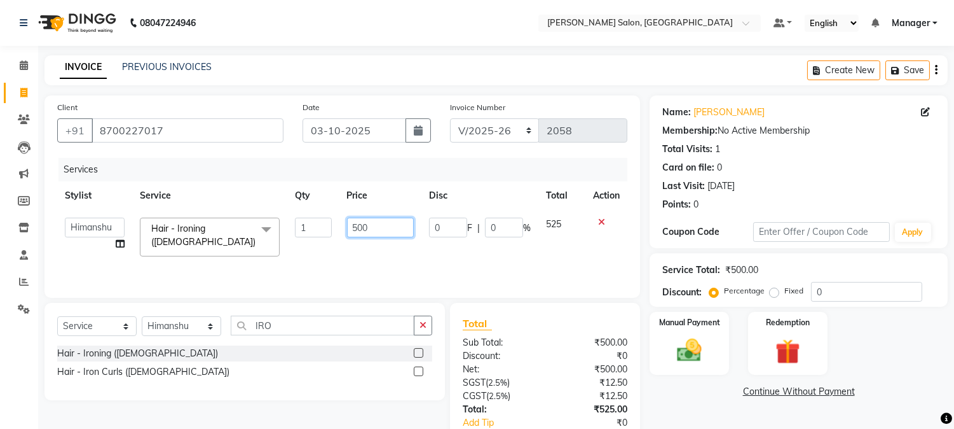
click at [387, 230] on input "500" at bounding box center [380, 227] width 67 height 20
click at [350, 227] on input "500" at bounding box center [380, 227] width 67 height 20
type input "0"
type input "700"
click at [819, 294] on input "0" at bounding box center [866, 292] width 111 height 20
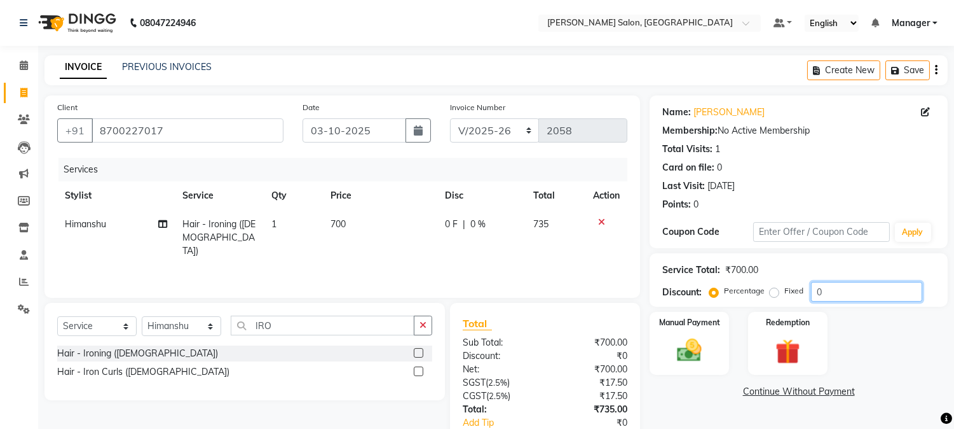
click at [815, 296] on input "0" at bounding box center [866, 292] width 111 height 20
type input "4.76"
click at [689, 354] on img at bounding box center [690, 351] width 42 height 30
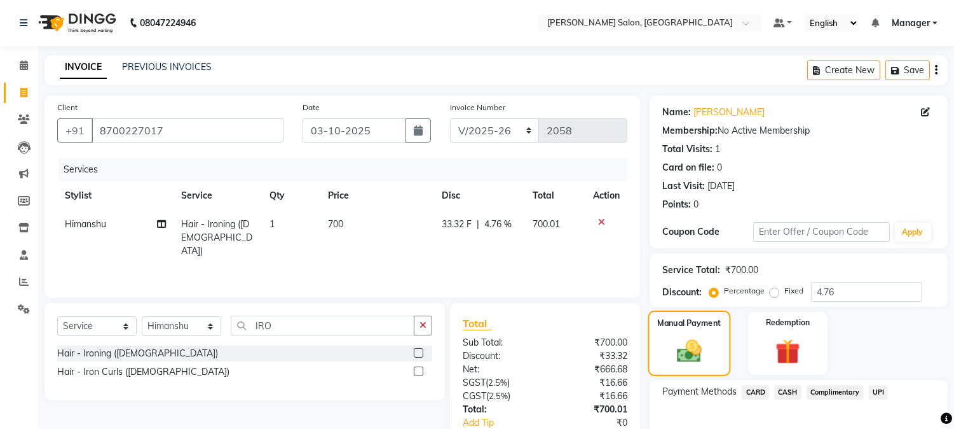
drag, startPoint x: 964, startPoint y: 385, endPoint x: 696, endPoint y: 357, distance: 269.8
click at [697, 358] on img at bounding box center [689, 351] width 40 height 29
click at [877, 392] on span "UPI" at bounding box center [879, 392] width 20 height 15
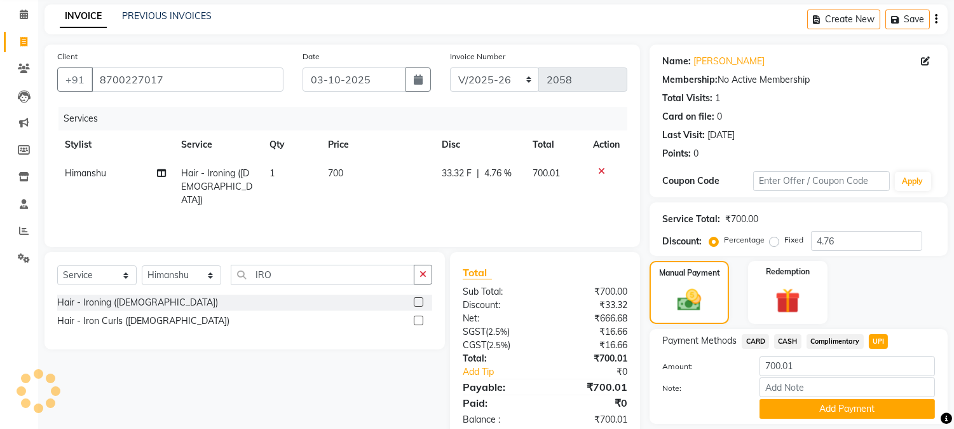
scroll to position [90, 0]
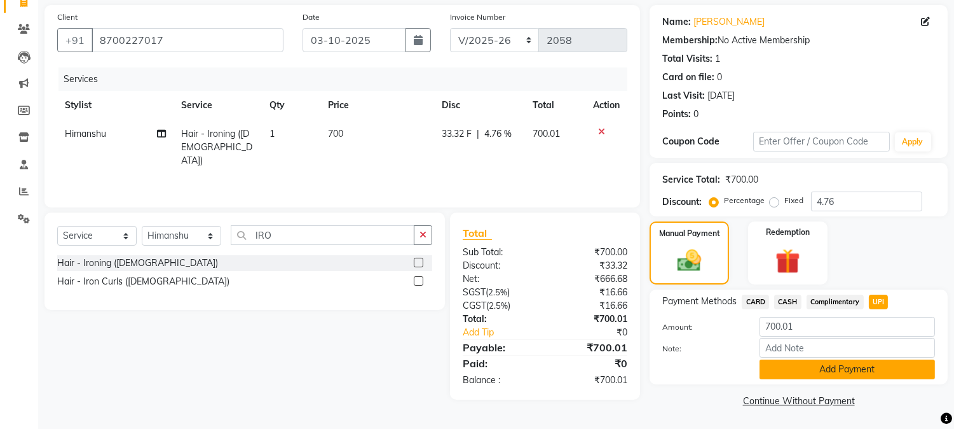
click at [905, 371] on button "Add Payment" at bounding box center [847, 369] width 175 height 20
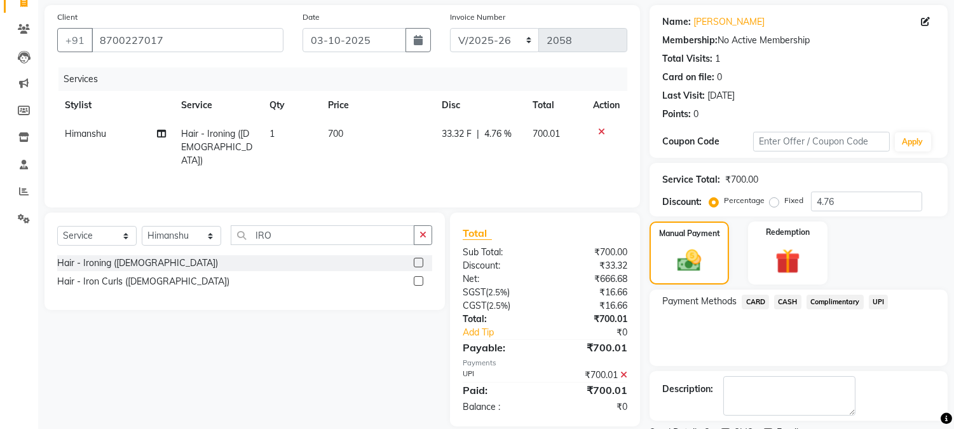
scroll to position [143, 0]
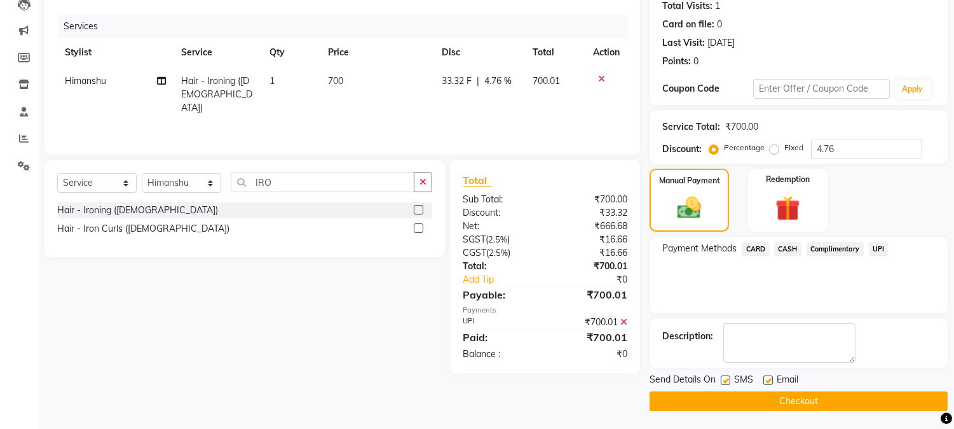
click at [913, 399] on button "Checkout" at bounding box center [799, 401] width 298 height 20
